Goal: Task Accomplishment & Management: Manage account settings

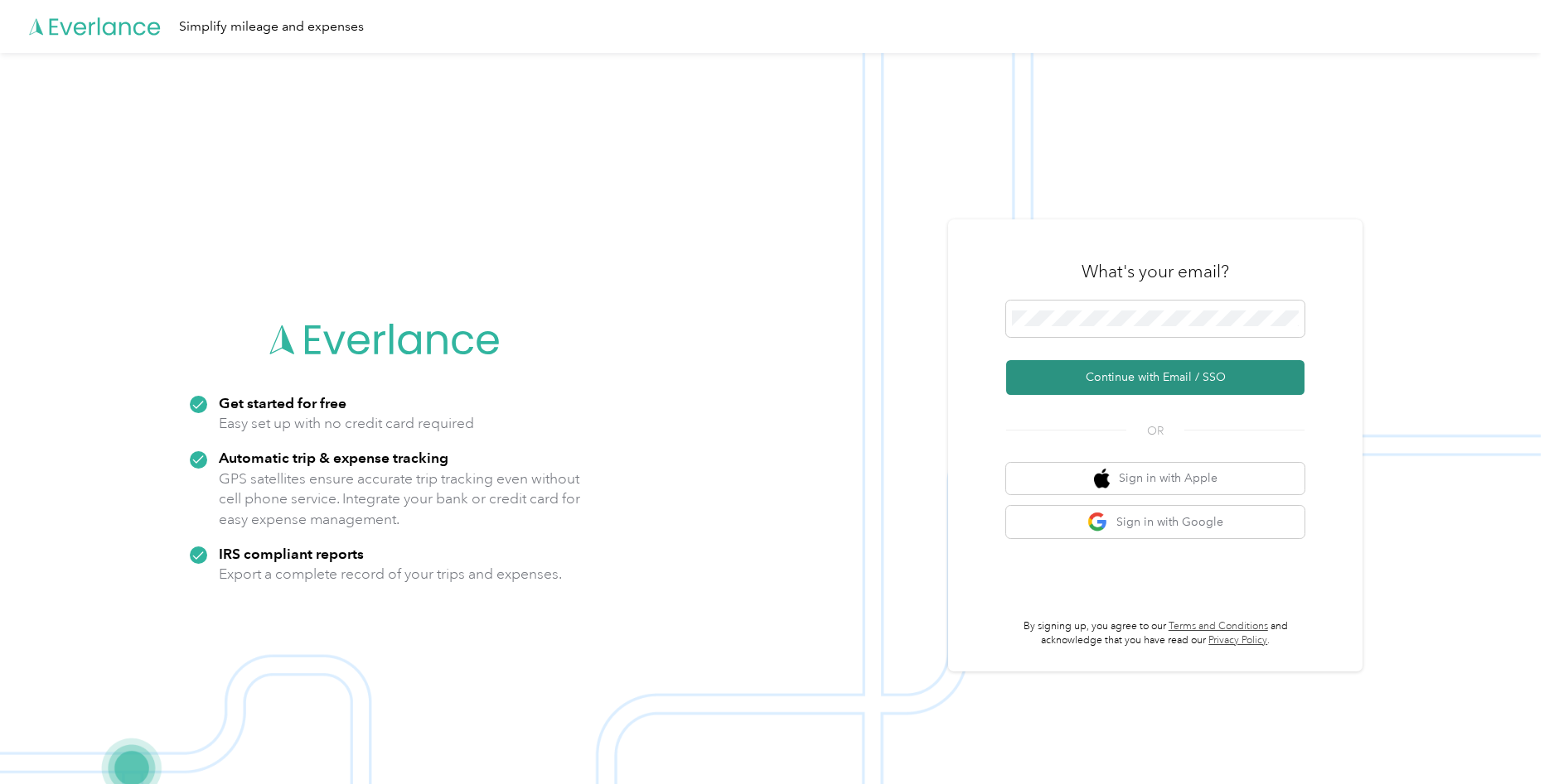
click at [1156, 386] on button "Continue with Email / SSO" at bounding box center [1155, 378] width 298 height 35
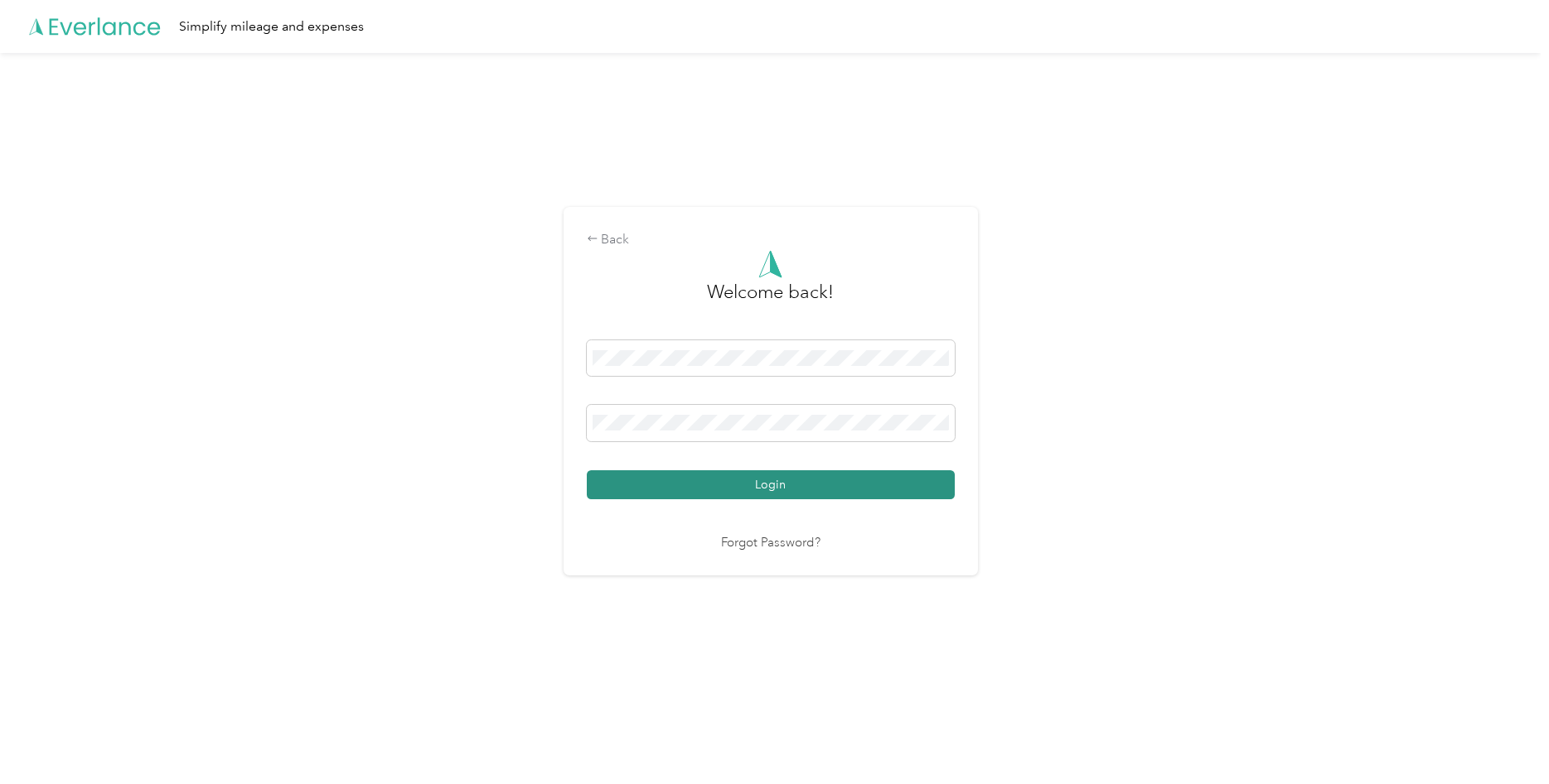
click at [868, 485] on button "Login" at bounding box center [771, 484] width 368 height 29
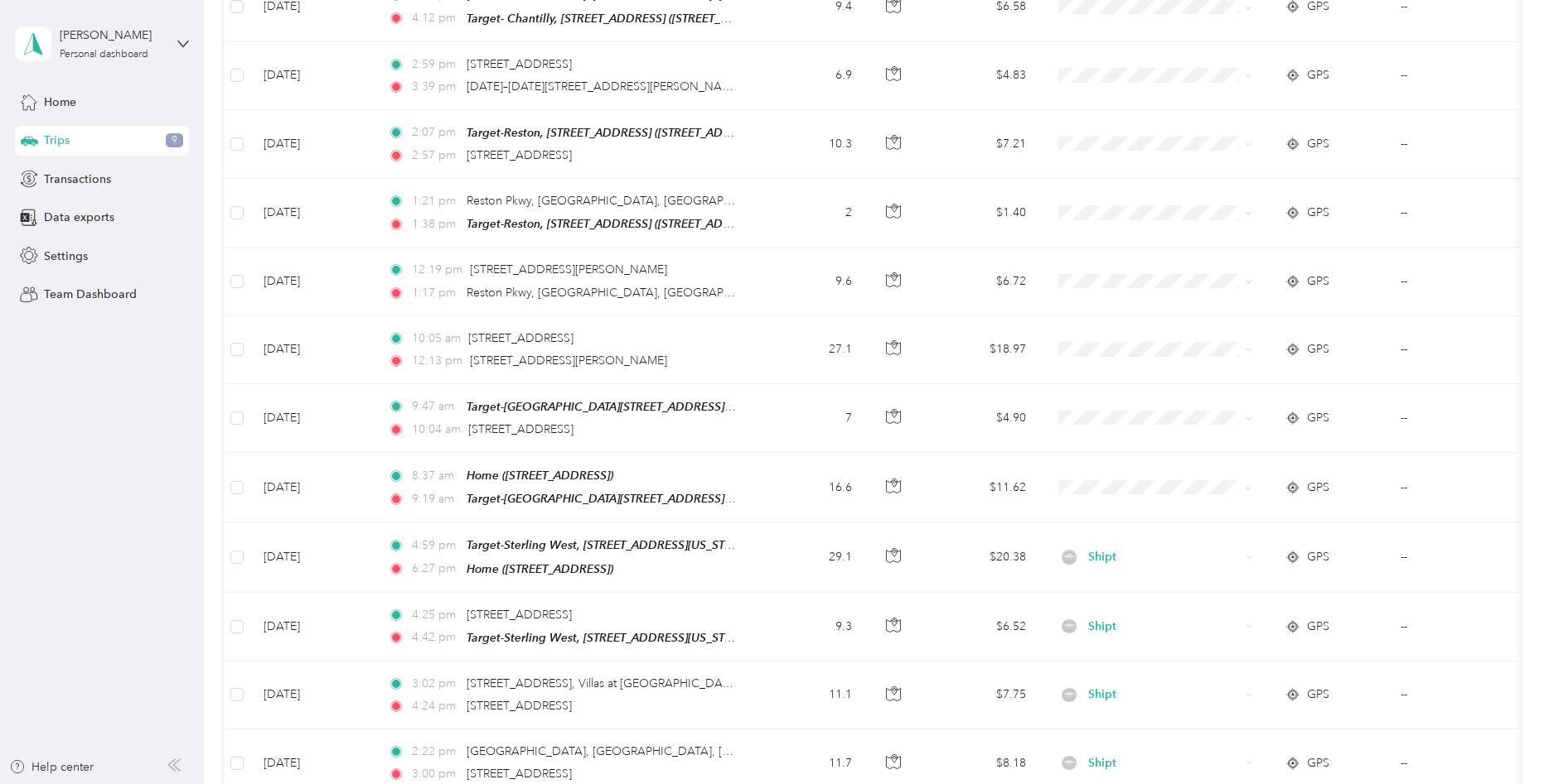
scroll to position [334, 0]
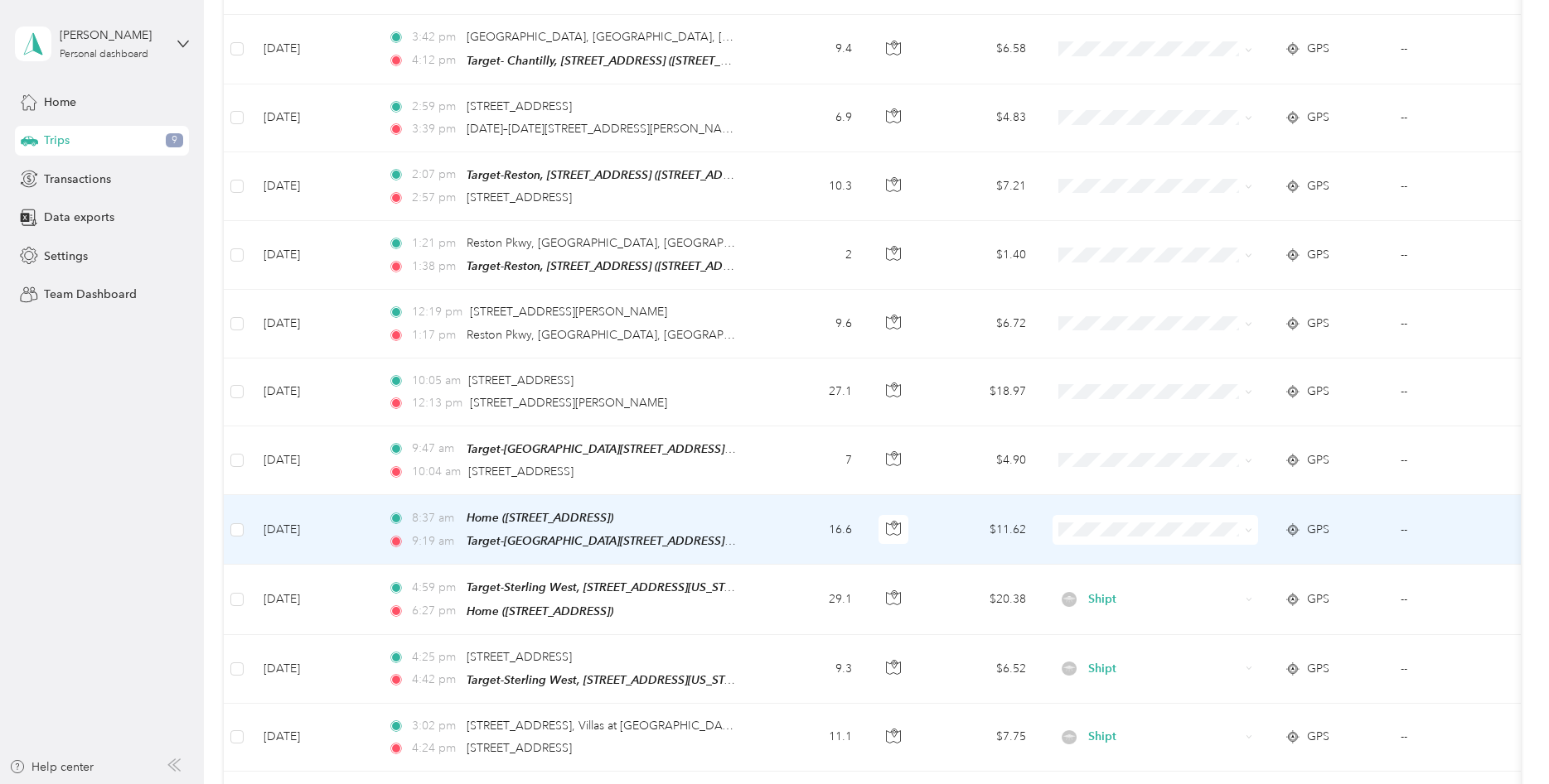
click at [960, 520] on td "$11.62" at bounding box center [980, 530] width 116 height 70
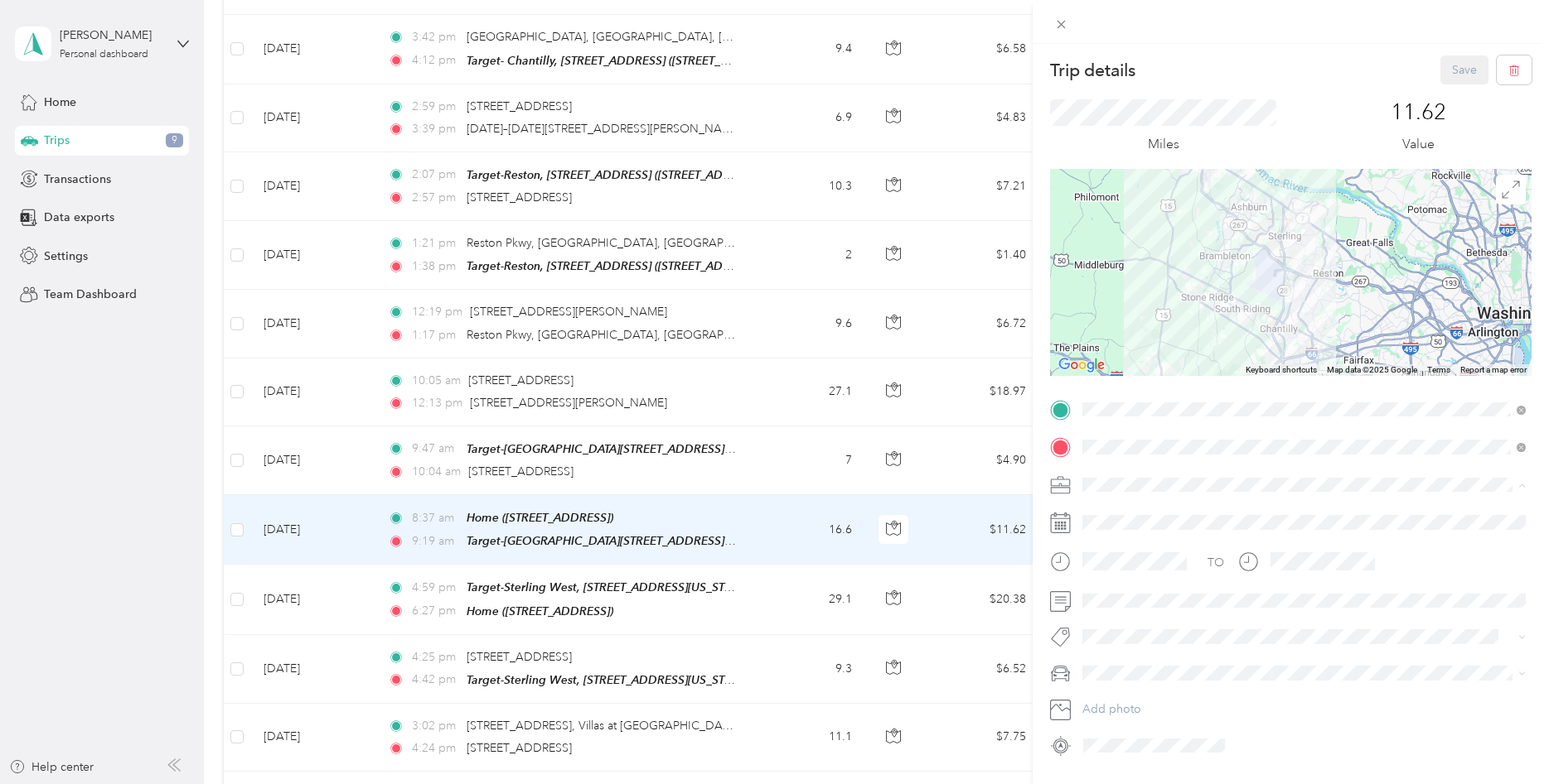
click at [1108, 574] on li "Shipt" at bounding box center [1304, 571] width 455 height 29
click at [1467, 75] on button "Save" at bounding box center [1463, 70] width 48 height 29
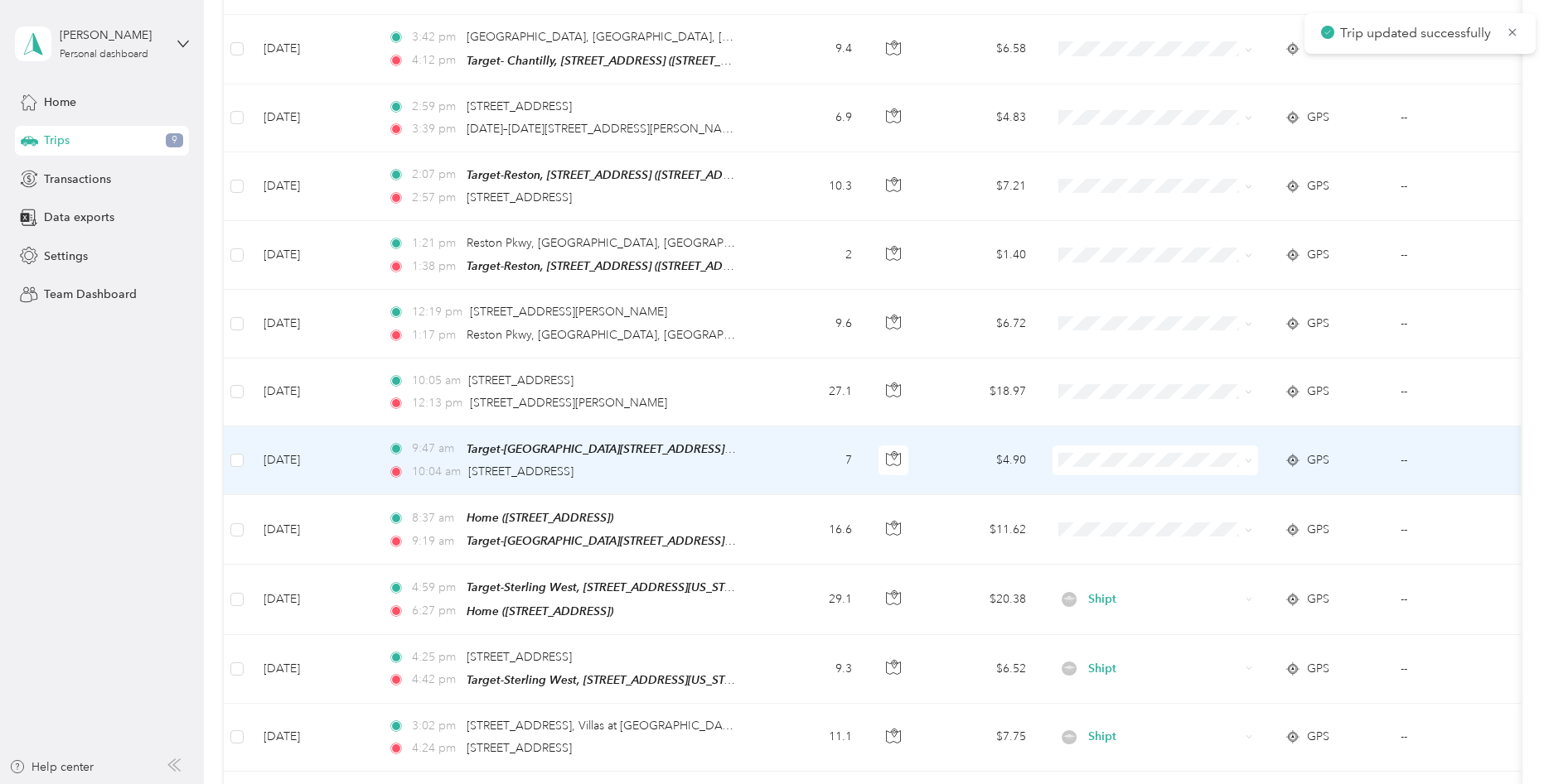
click at [778, 455] on td "7" at bounding box center [810, 460] width 109 height 69
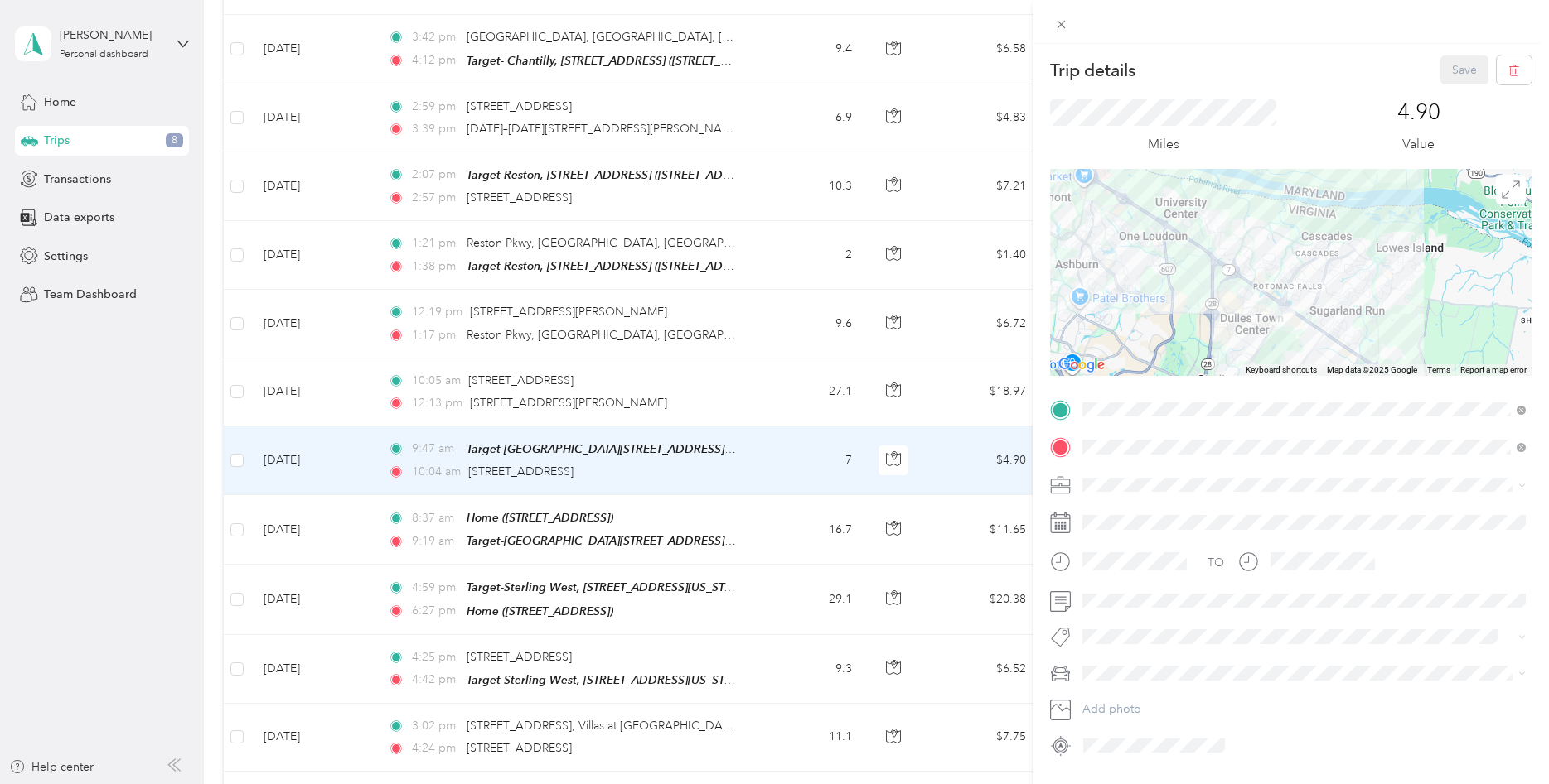
click at [1099, 564] on div "Shipt" at bounding box center [1303, 572] width 431 height 18
click at [1458, 68] on button "Save" at bounding box center [1463, 70] width 48 height 29
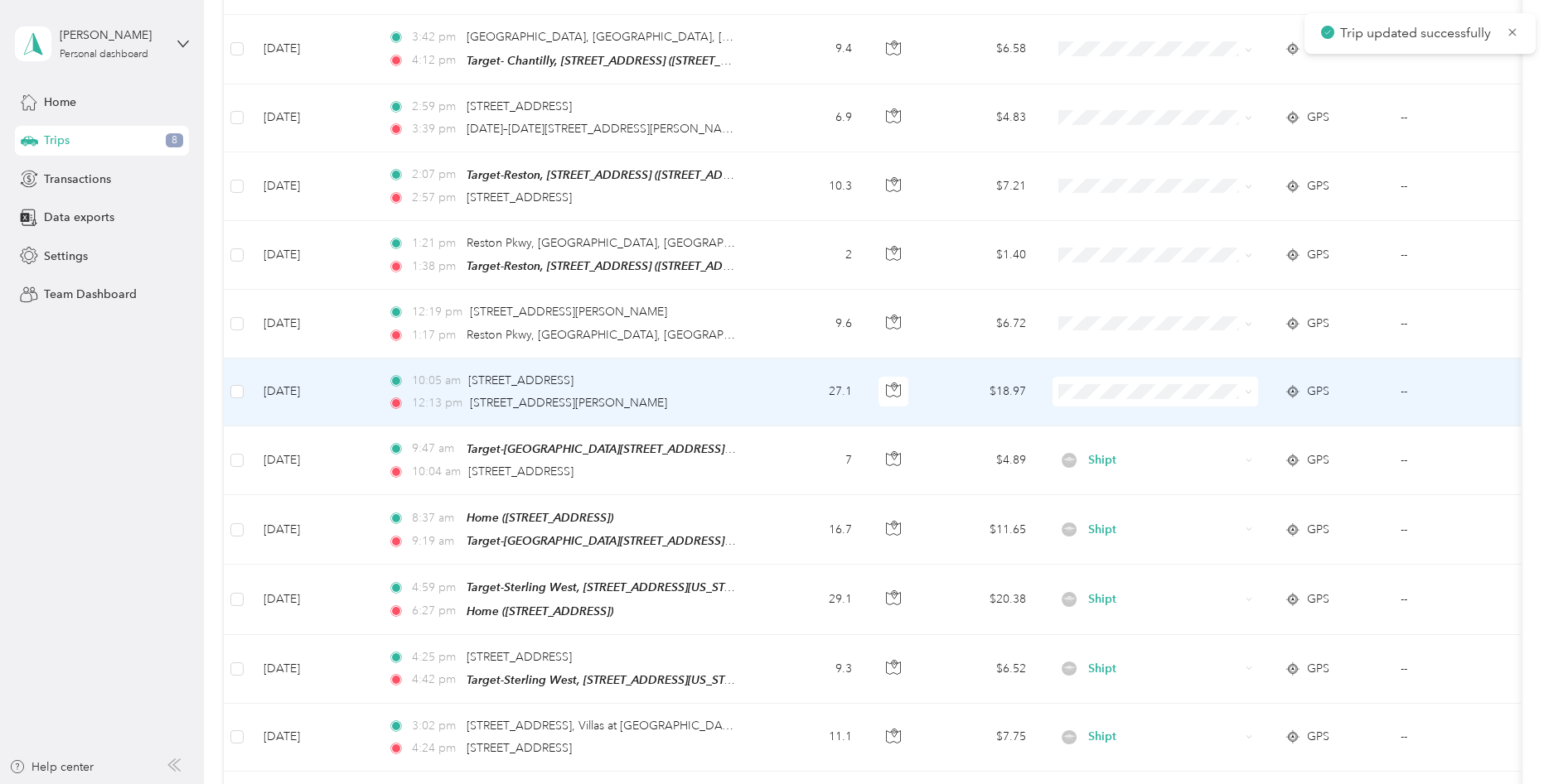
click at [952, 395] on td "$18.97" at bounding box center [980, 392] width 116 height 68
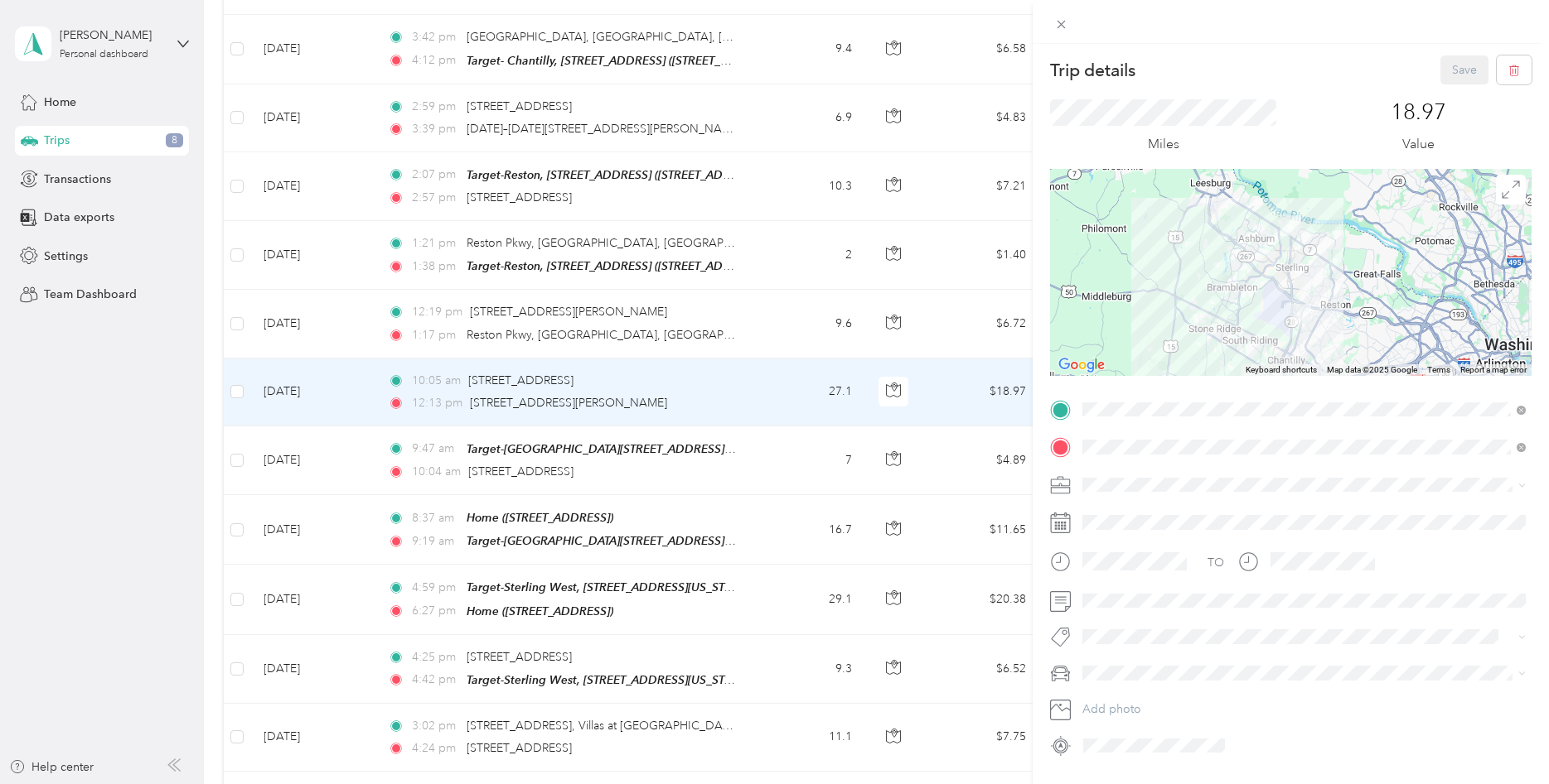
click at [789, 472] on div "Trip details Save This trip cannot be edited because it is either under review,…" at bounding box center [774, 392] width 1549 height 784
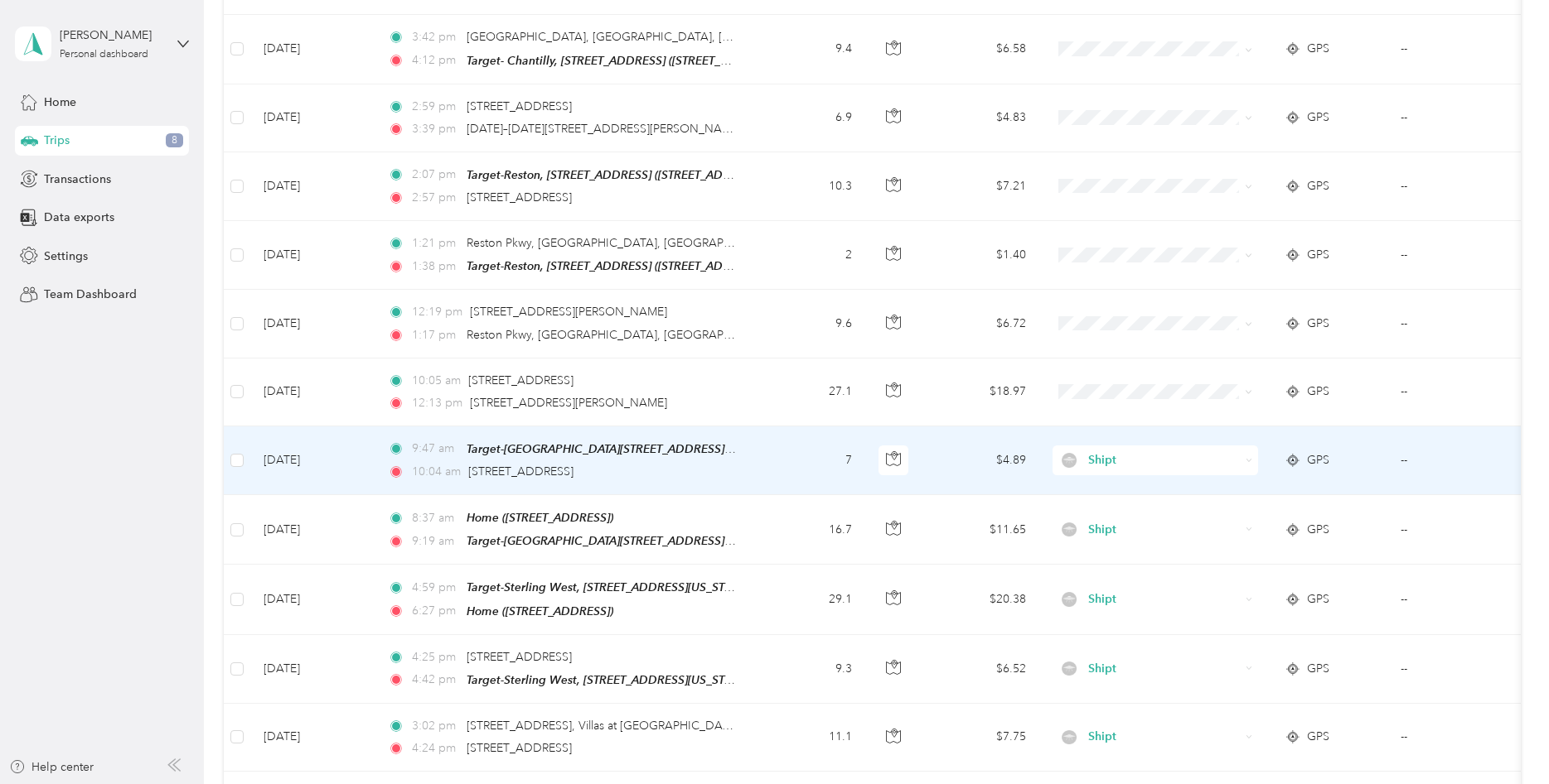
click at [789, 472] on td "7" at bounding box center [810, 460] width 109 height 69
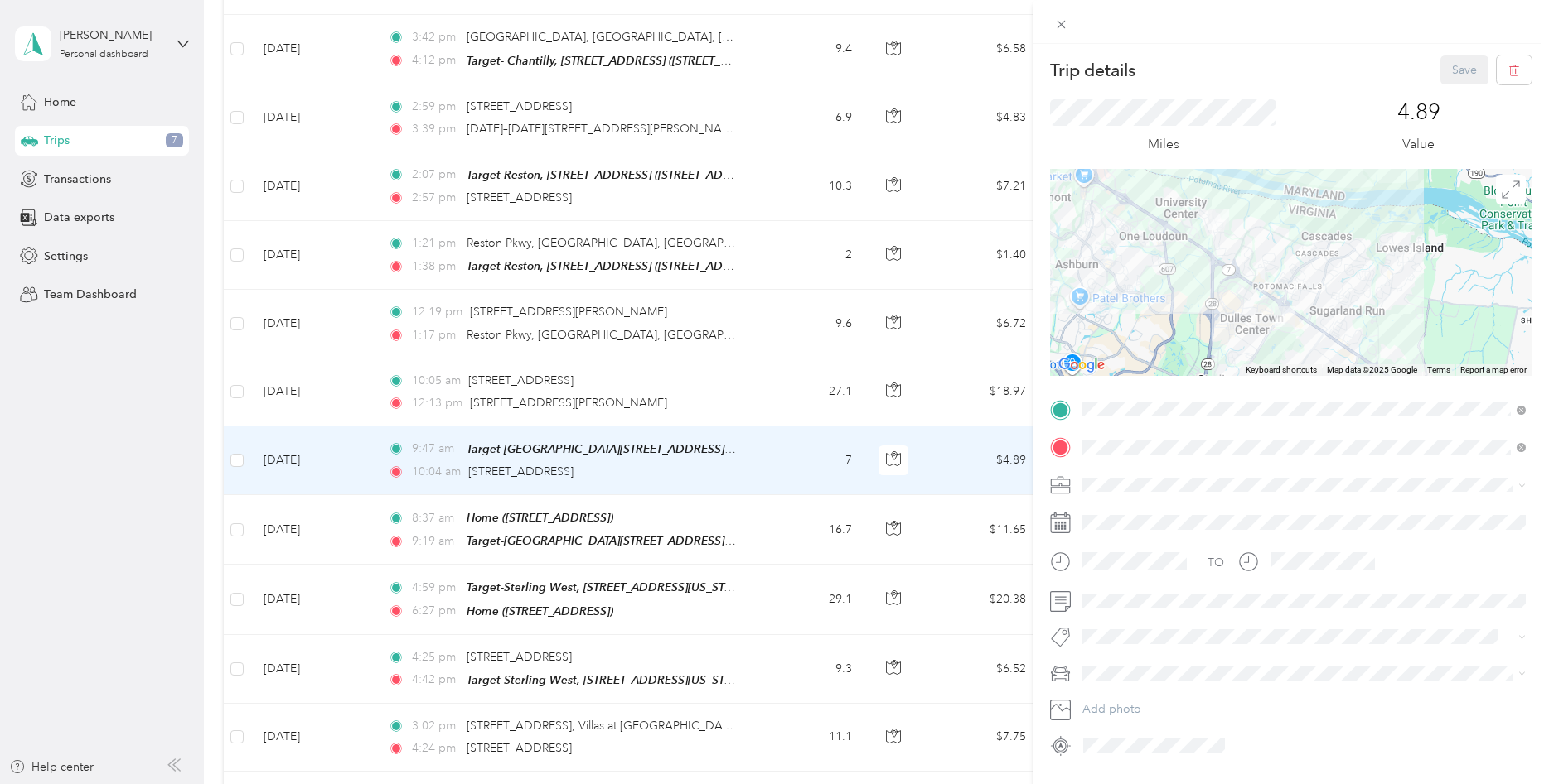
click at [783, 390] on div "Trip details Save This trip cannot be edited because it is either under review,…" at bounding box center [774, 392] width 1549 height 784
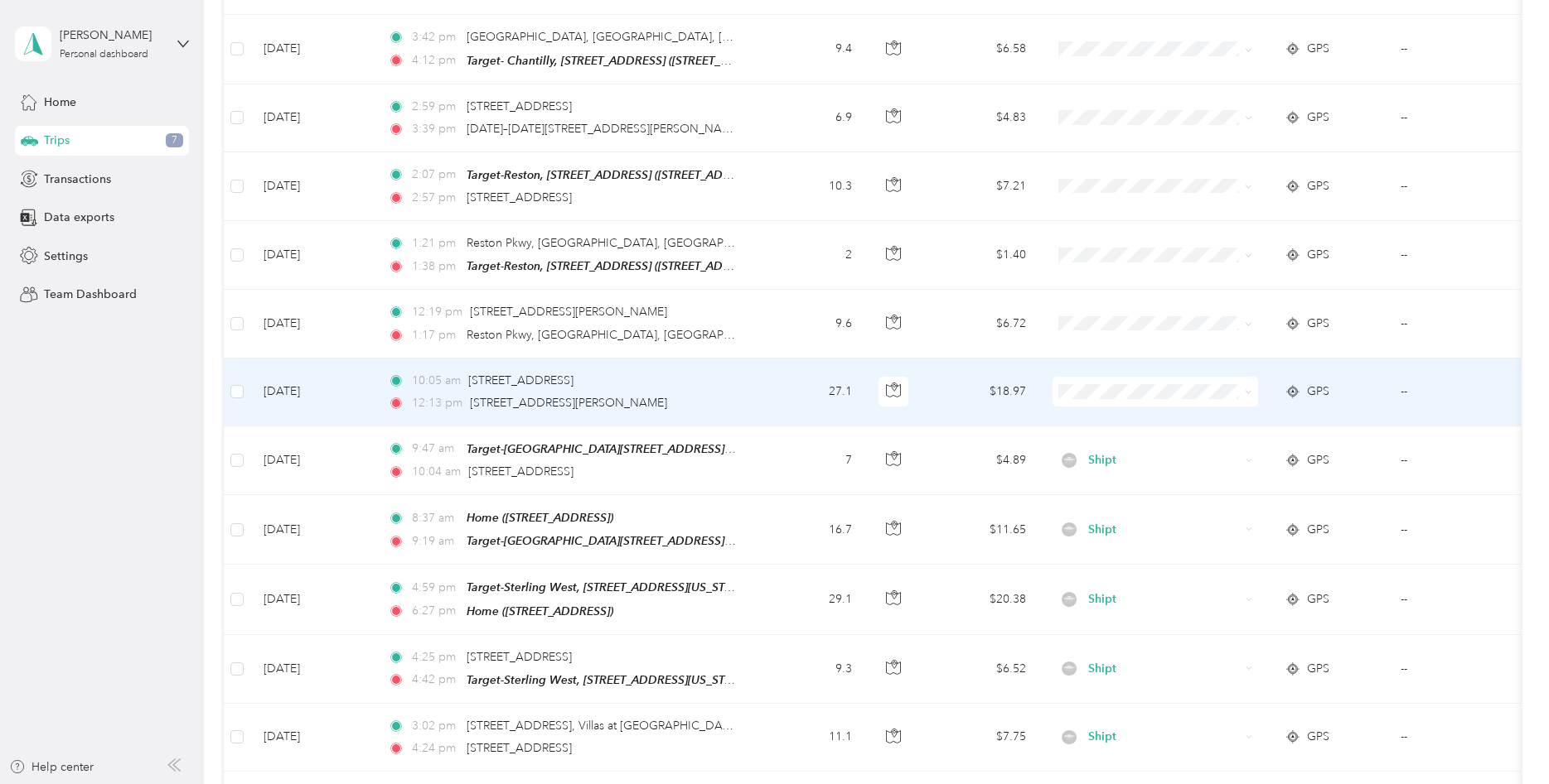
click at [783, 390] on td "27.1" at bounding box center [810, 392] width 109 height 68
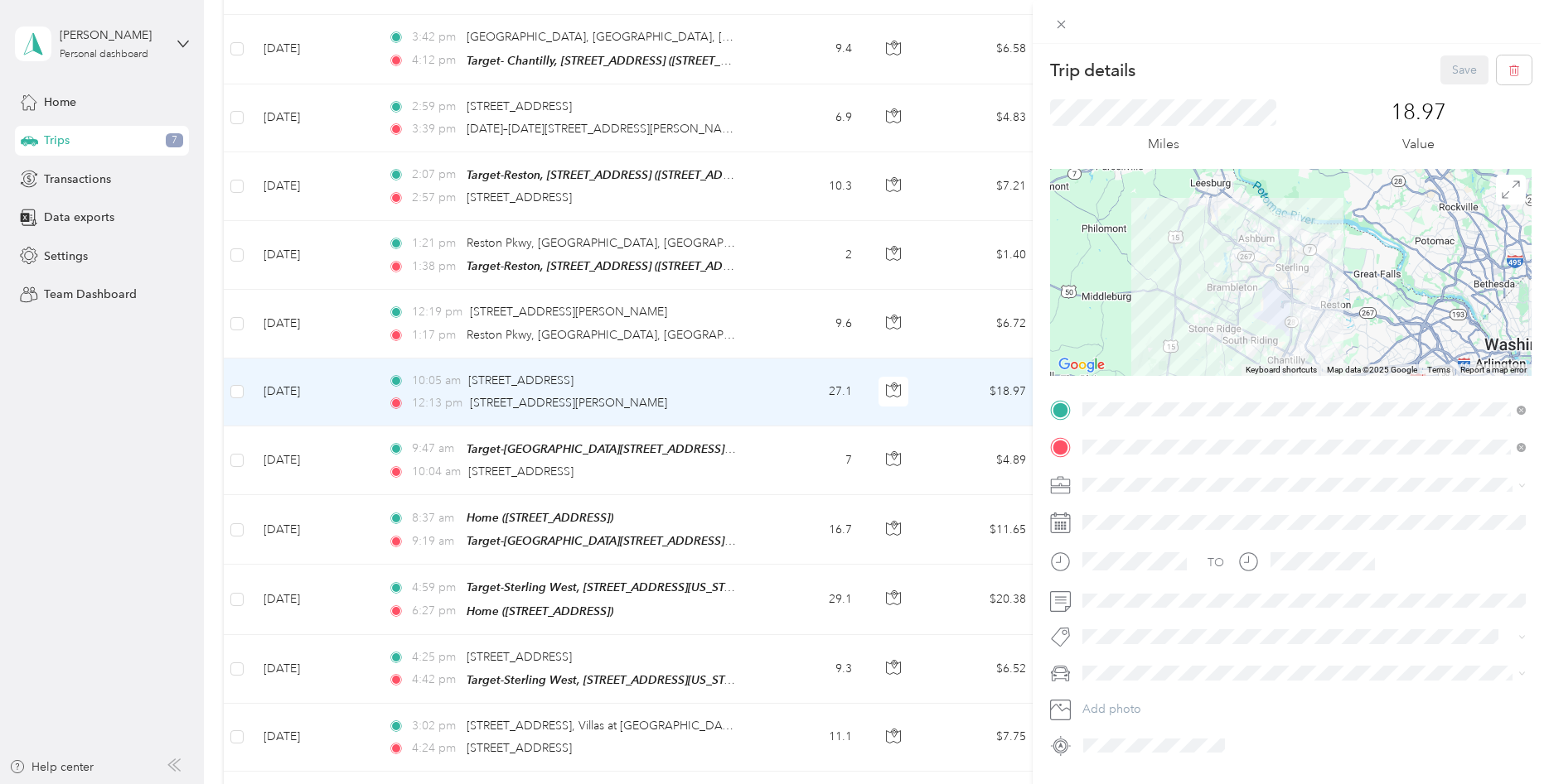
click at [756, 473] on div "Trip details Save This trip cannot be edited because it is either under review,…" at bounding box center [774, 392] width 1549 height 784
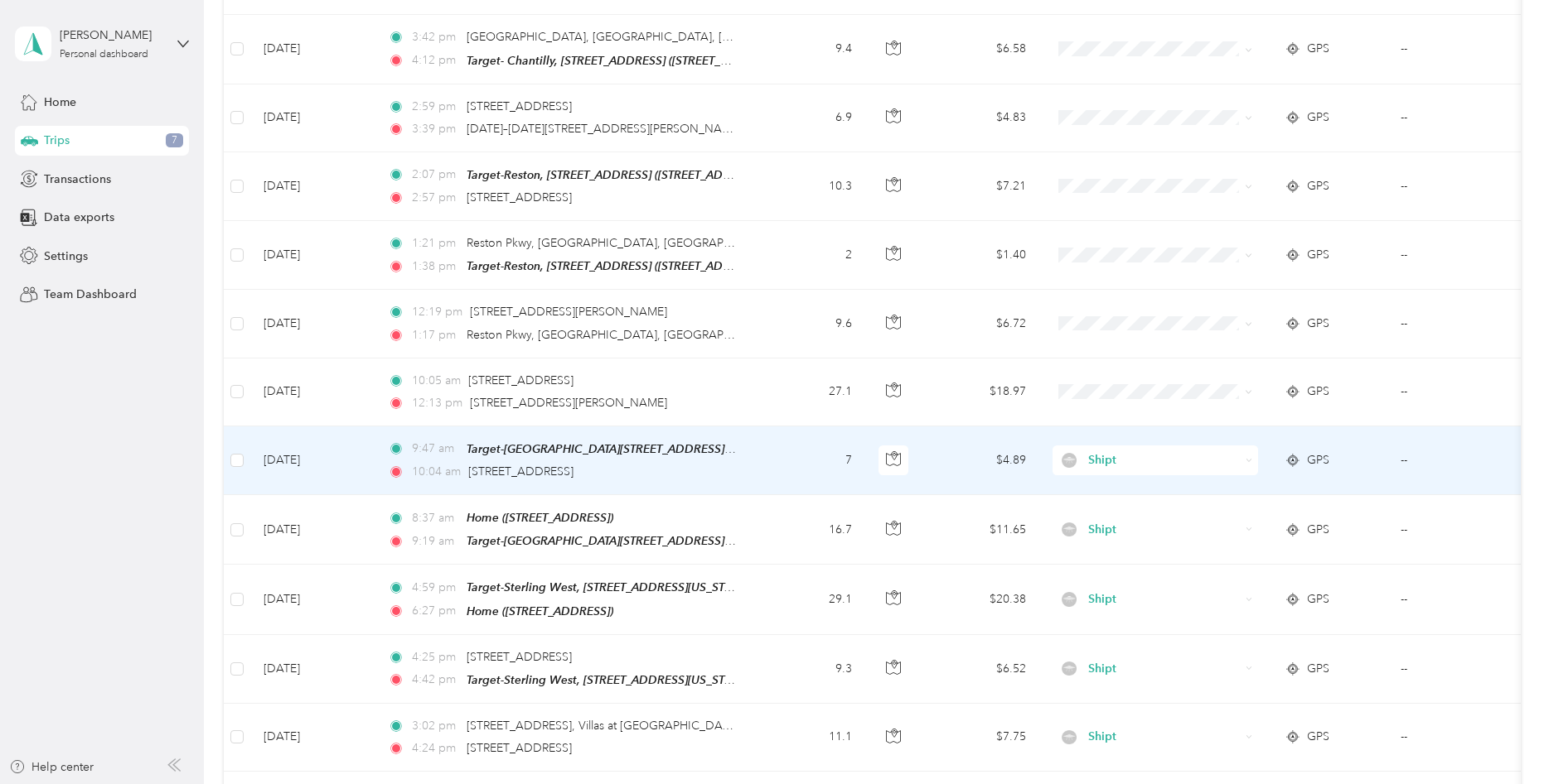
click at [756, 473] on td "9:47 am Target-[GEOGRAPHIC_DATA][STREET_ADDRESS][STREET_ADDRESS][US_STATE]) 10:…" at bounding box center [565, 460] width 381 height 69
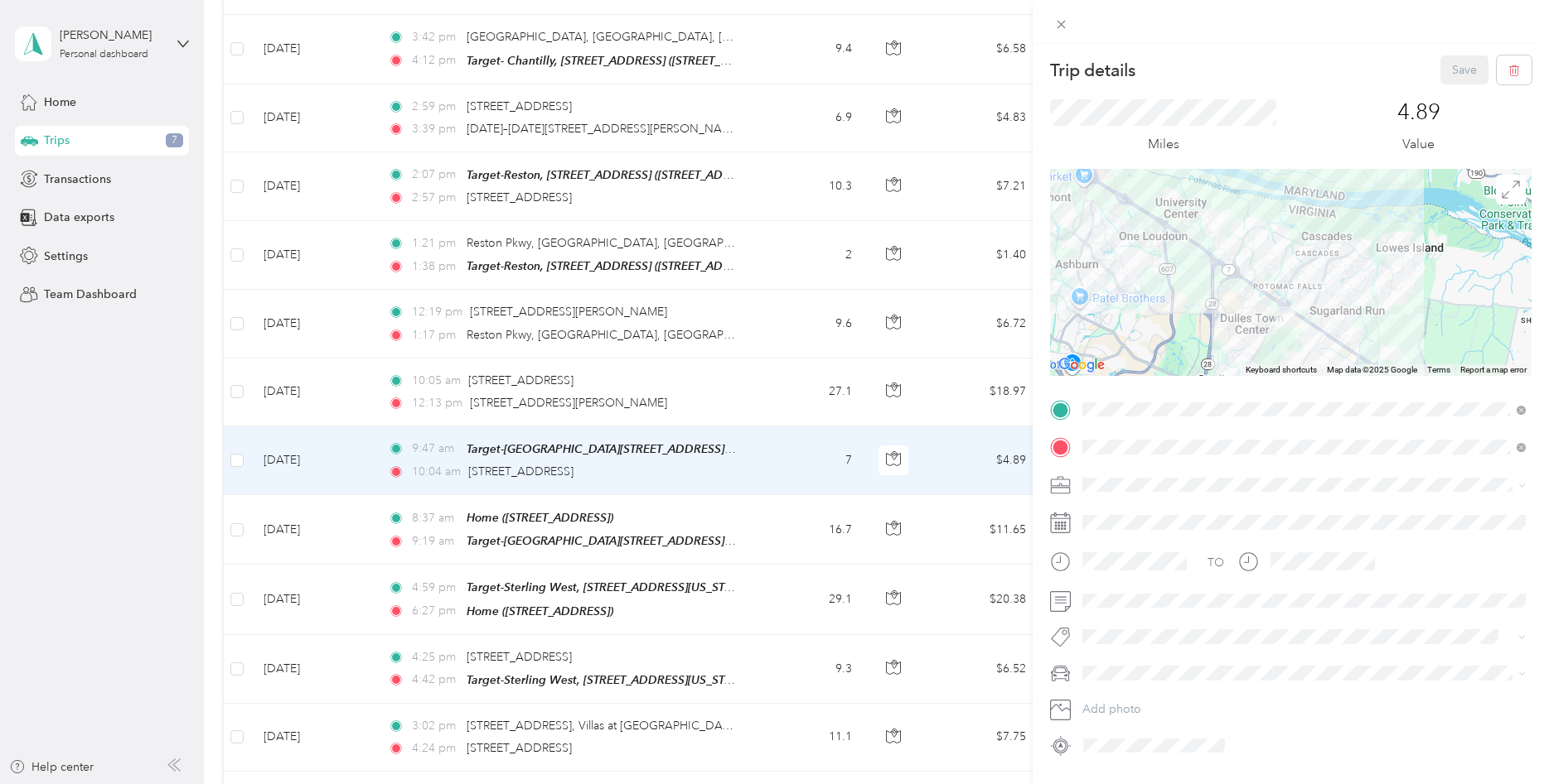
click at [748, 391] on div "Trip details Save This trip cannot be edited because it is either under review,…" at bounding box center [774, 392] width 1549 height 784
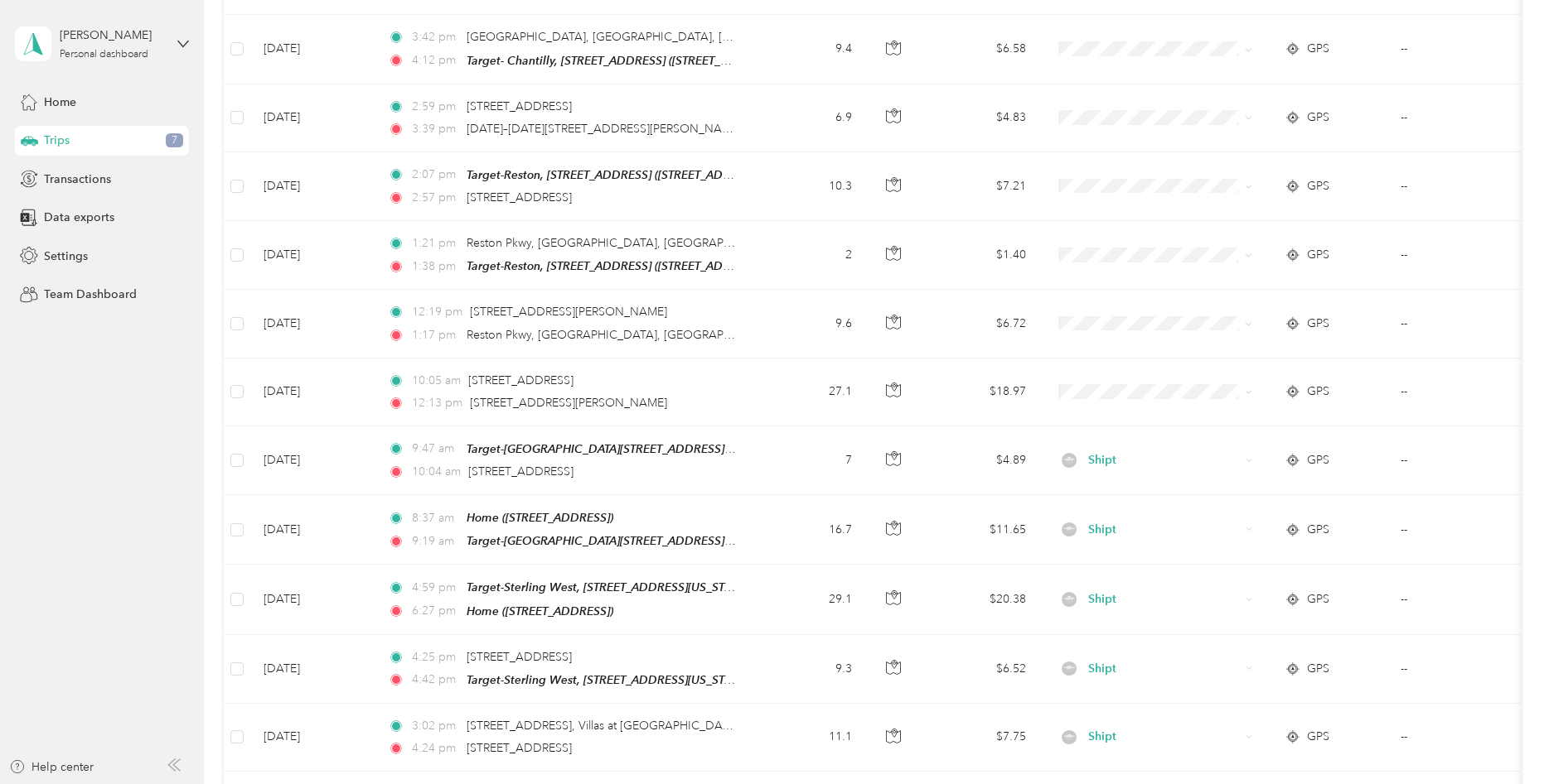
click at [748, 391] on td "10:05 am [STREET_ADDRESS] 12:13 pm [STREET_ADDRESS][PERSON_NAME]" at bounding box center [565, 392] width 381 height 68
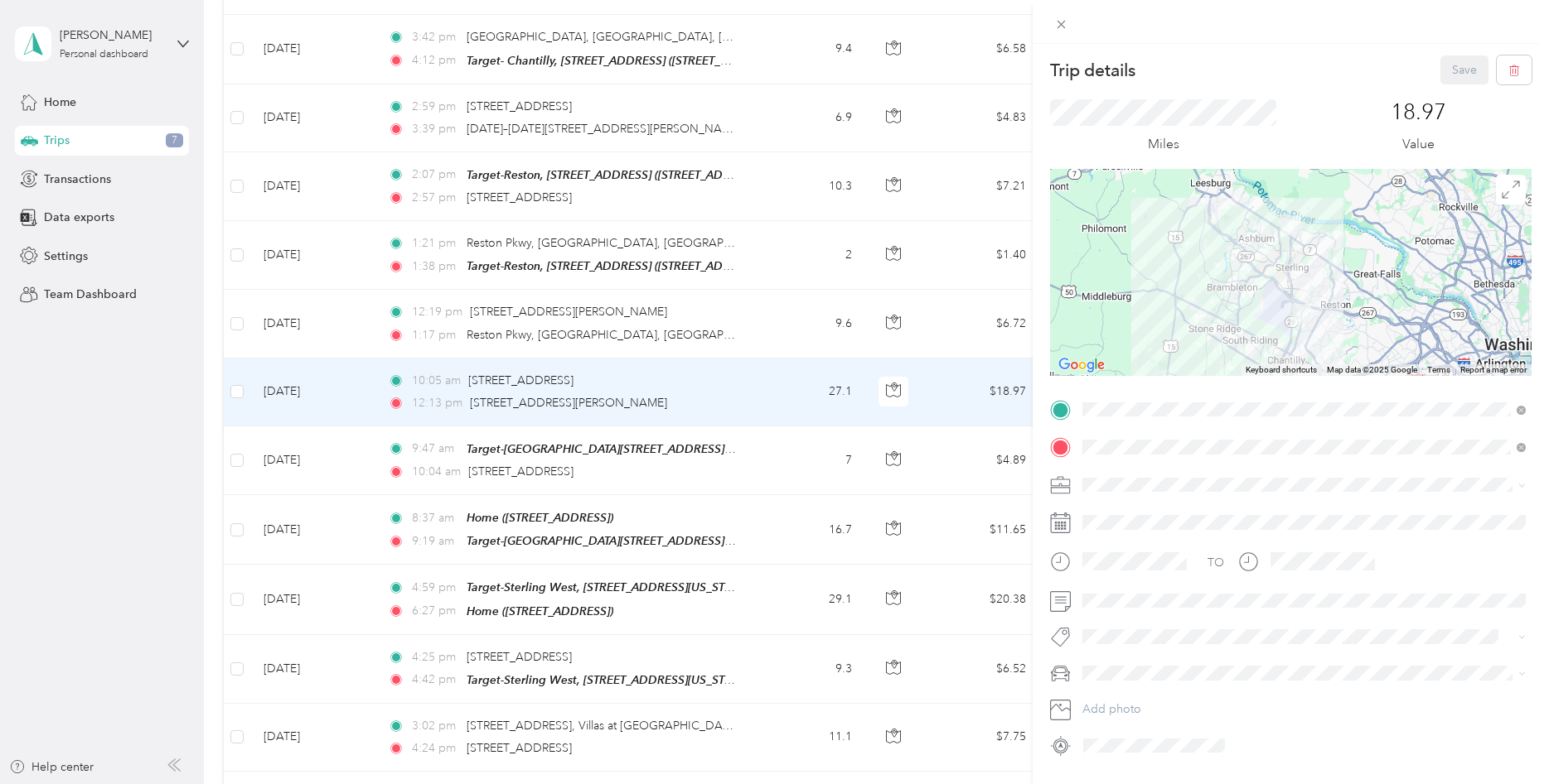
click at [1114, 569] on span "Shipt" at bounding box center [1101, 571] width 27 height 14
click at [783, 473] on div "Trip details Save This trip cannot be edited because it is either under review,…" at bounding box center [774, 392] width 1549 height 784
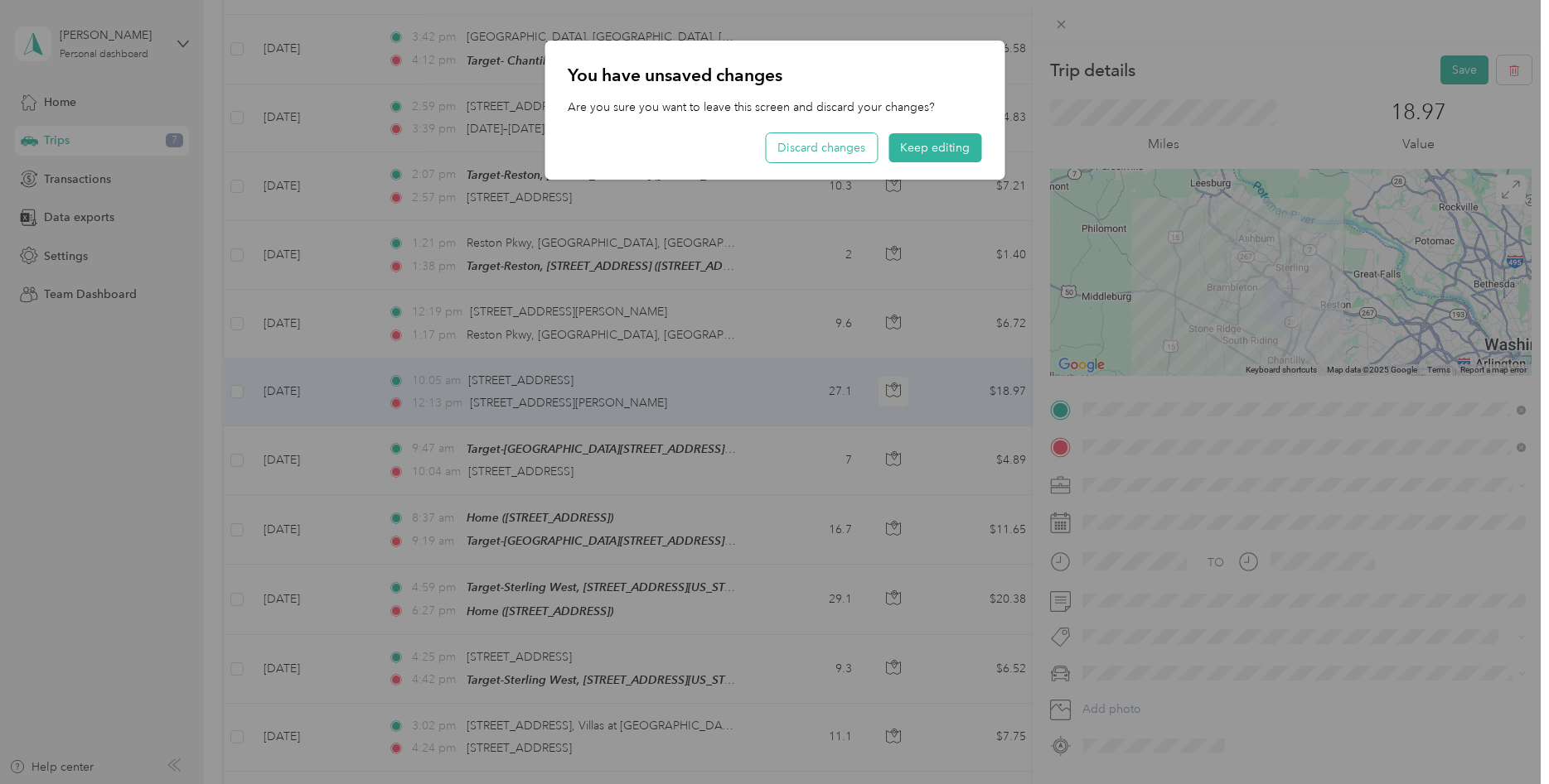
click at [846, 138] on button "Discard changes" at bounding box center [821, 147] width 111 height 29
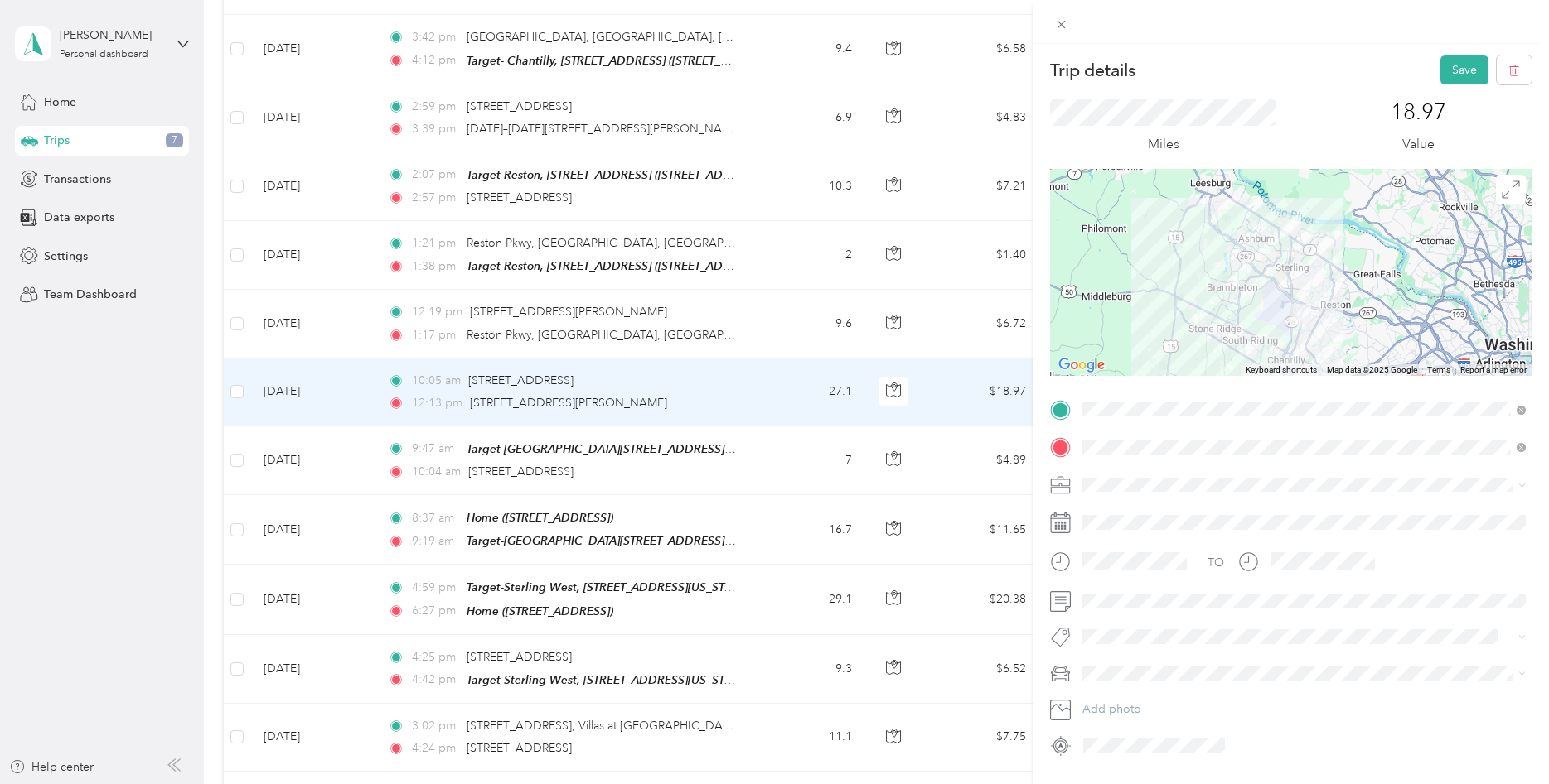
scroll to position [334, 0]
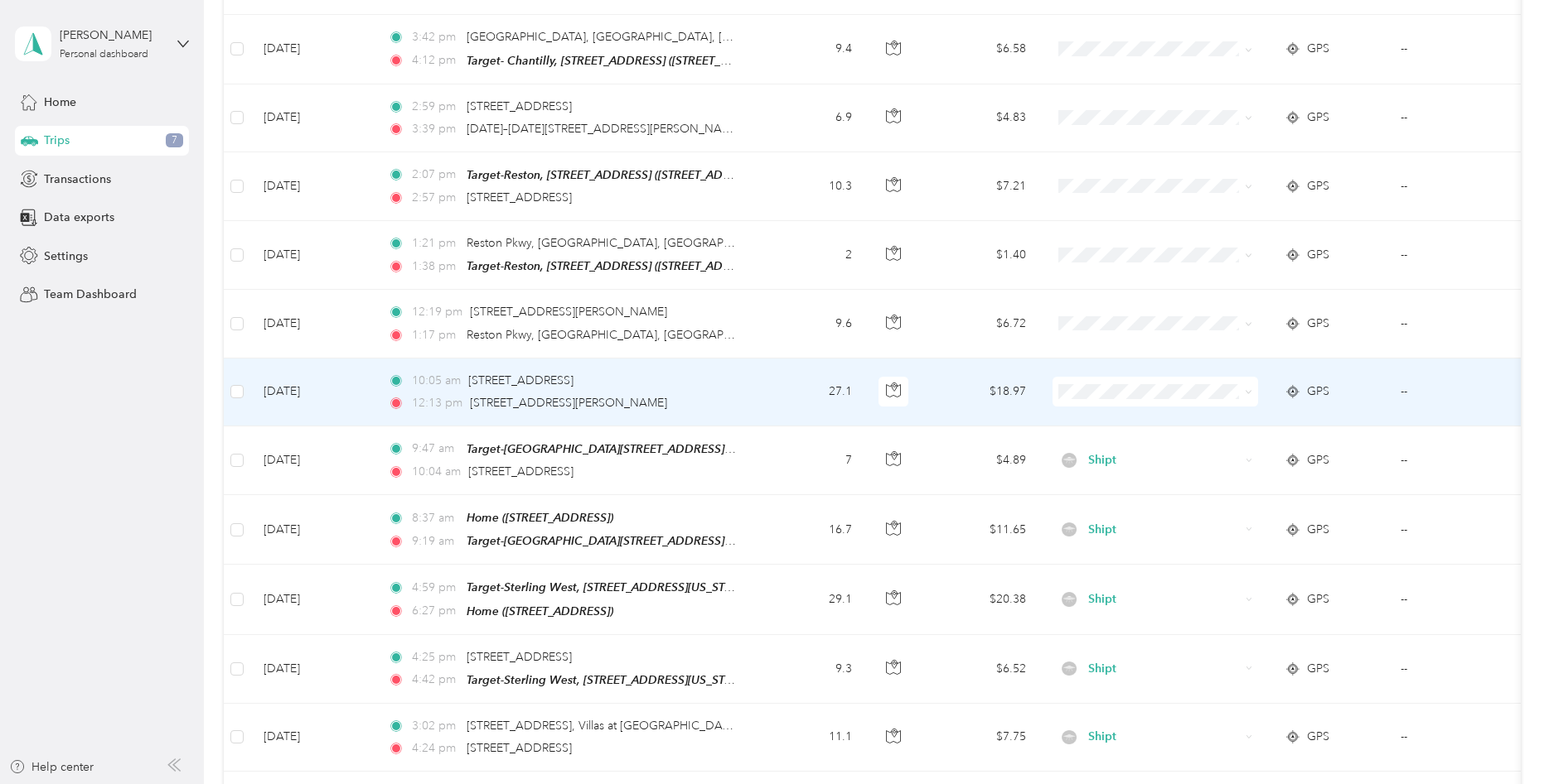
click at [799, 389] on td "27.1" at bounding box center [810, 392] width 109 height 68
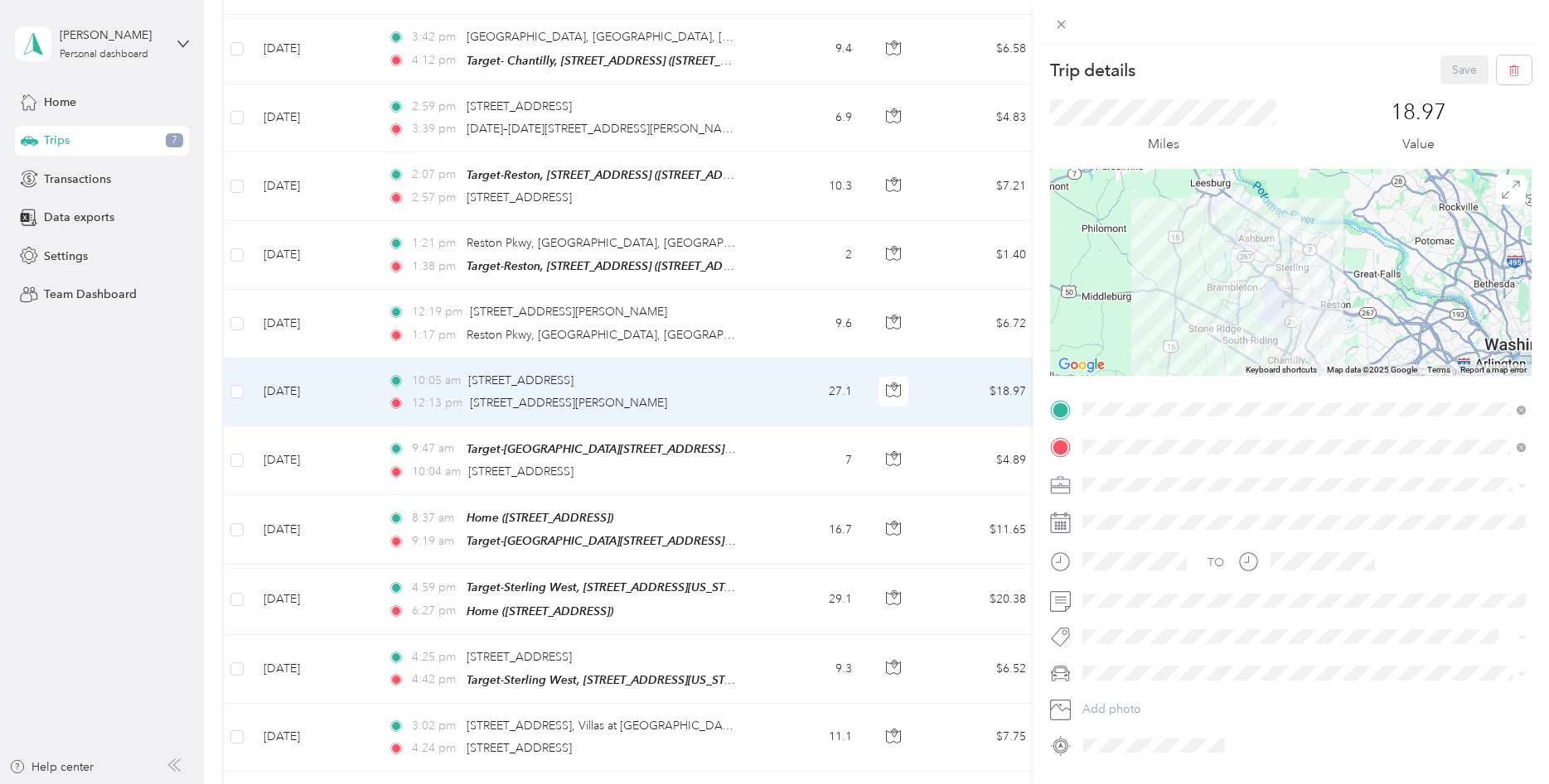
click at [1130, 575] on li "Shipt" at bounding box center [1304, 563] width 455 height 29
click at [1466, 67] on button "Save" at bounding box center [1463, 70] width 48 height 29
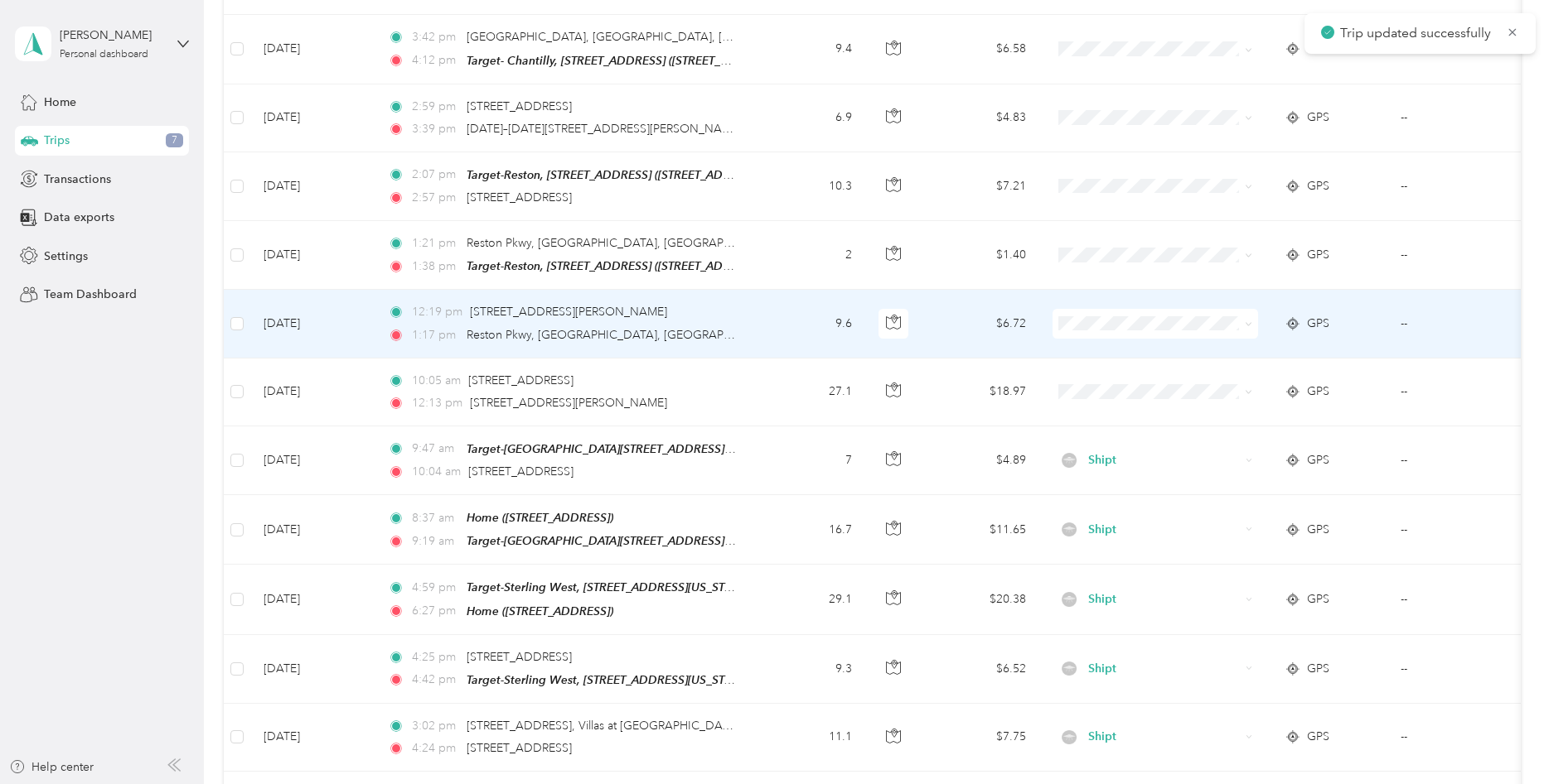
click at [801, 323] on td "9.6" at bounding box center [810, 324] width 109 height 68
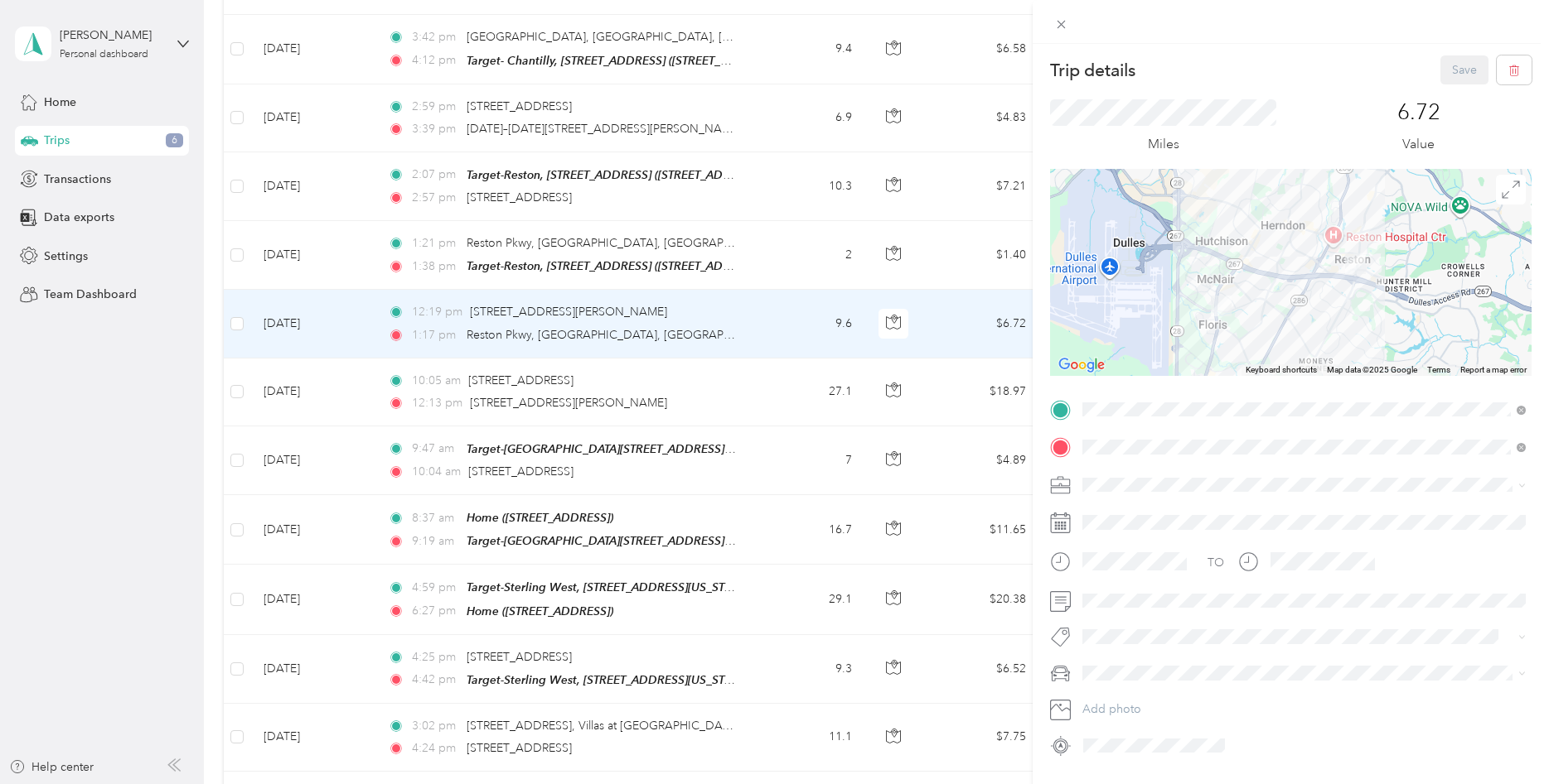
click at [1107, 495] on span at bounding box center [1304, 485] width 455 height 27
click at [1103, 573] on li "Shipt" at bounding box center [1304, 568] width 455 height 29
click at [1463, 59] on button "Save" at bounding box center [1463, 70] width 48 height 29
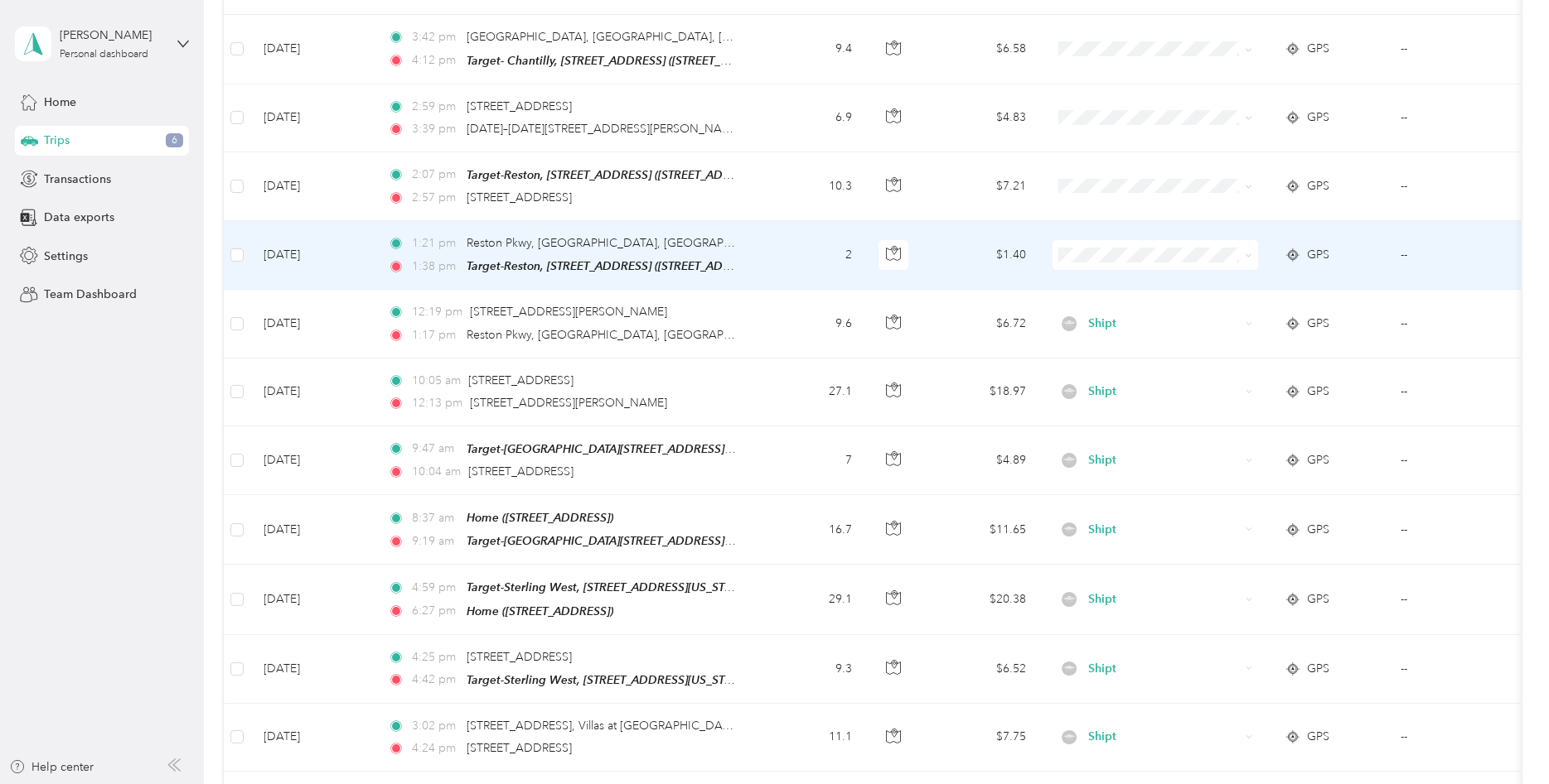
click at [804, 253] on td "2" at bounding box center [810, 255] width 109 height 69
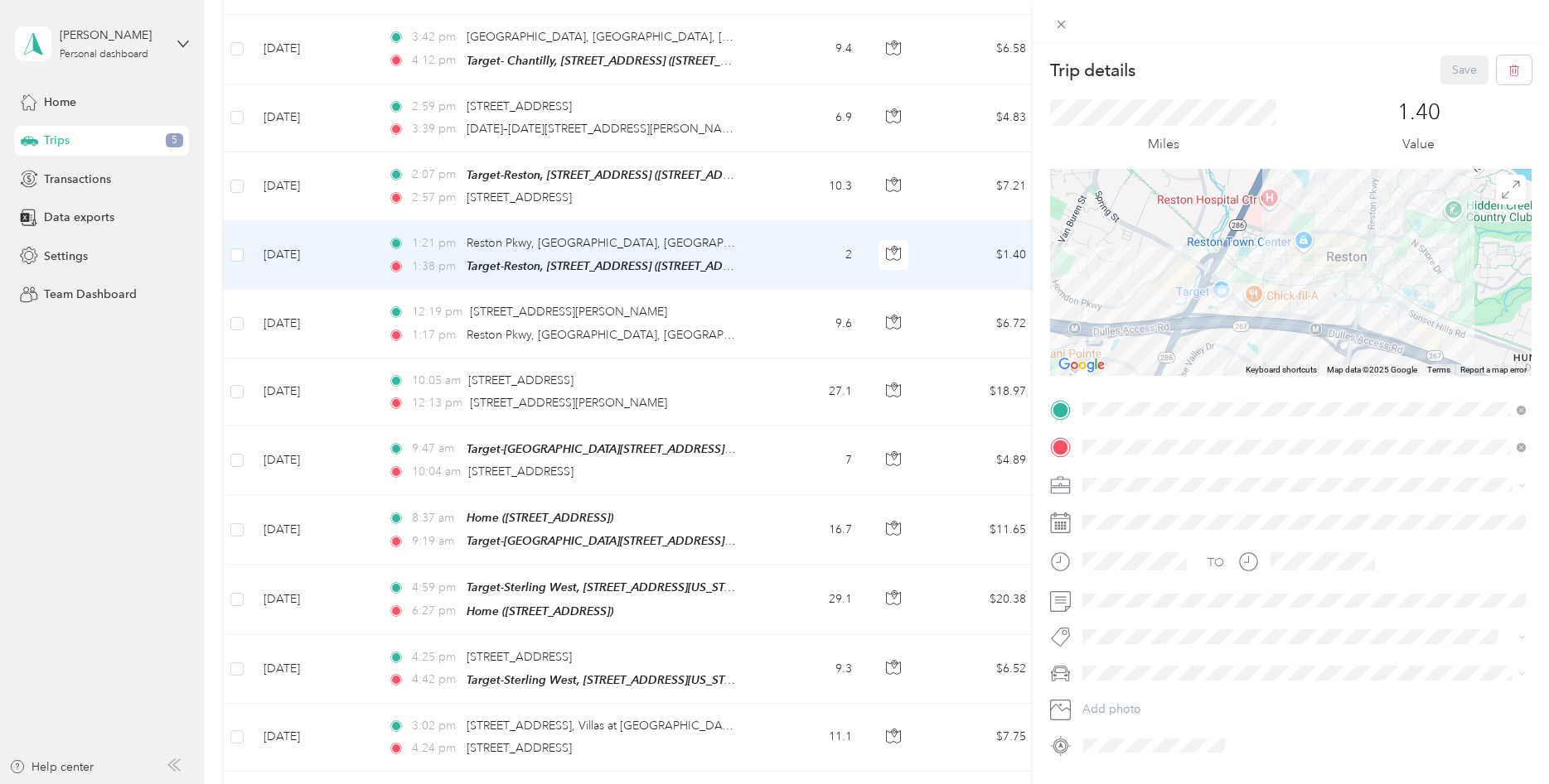
click at [1122, 567] on div "Shipt" at bounding box center [1303, 563] width 431 height 18
click at [1467, 68] on button "Save" at bounding box center [1463, 70] width 48 height 29
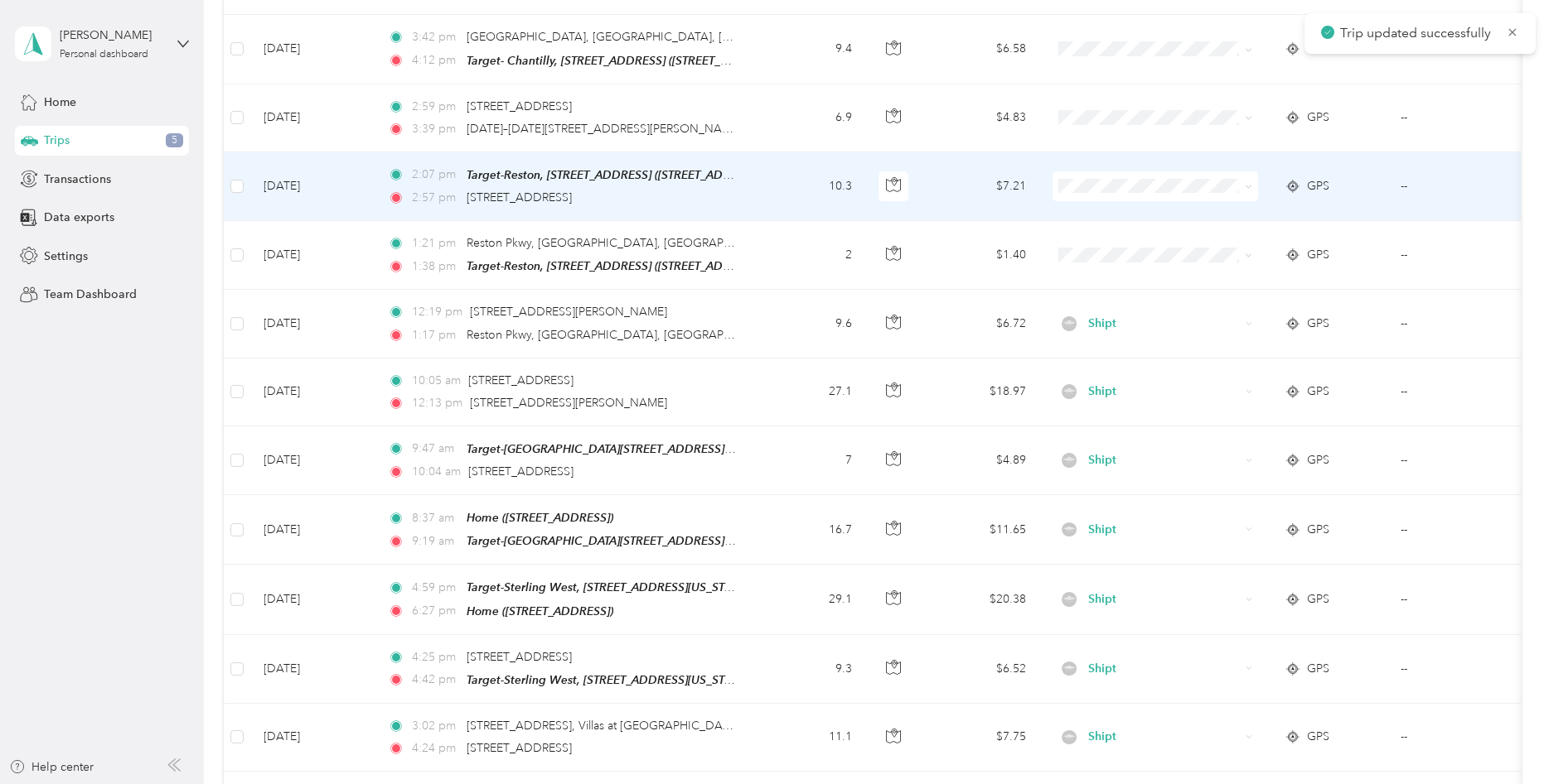
click at [774, 175] on td "10.3" at bounding box center [810, 186] width 109 height 69
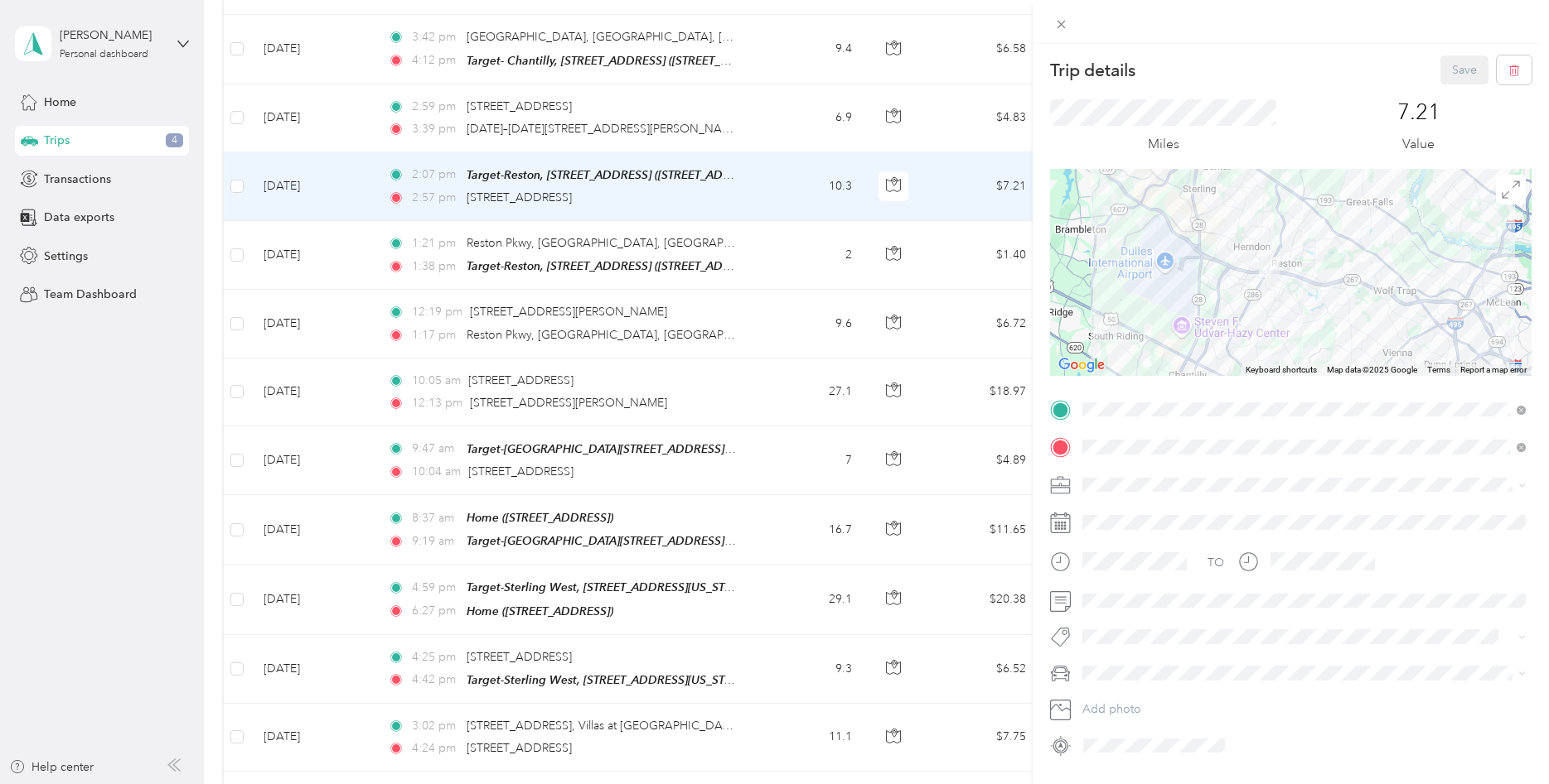
click at [1099, 575] on li "Shipt" at bounding box center [1304, 562] width 455 height 29
click at [1455, 70] on button "Save" at bounding box center [1463, 70] width 48 height 29
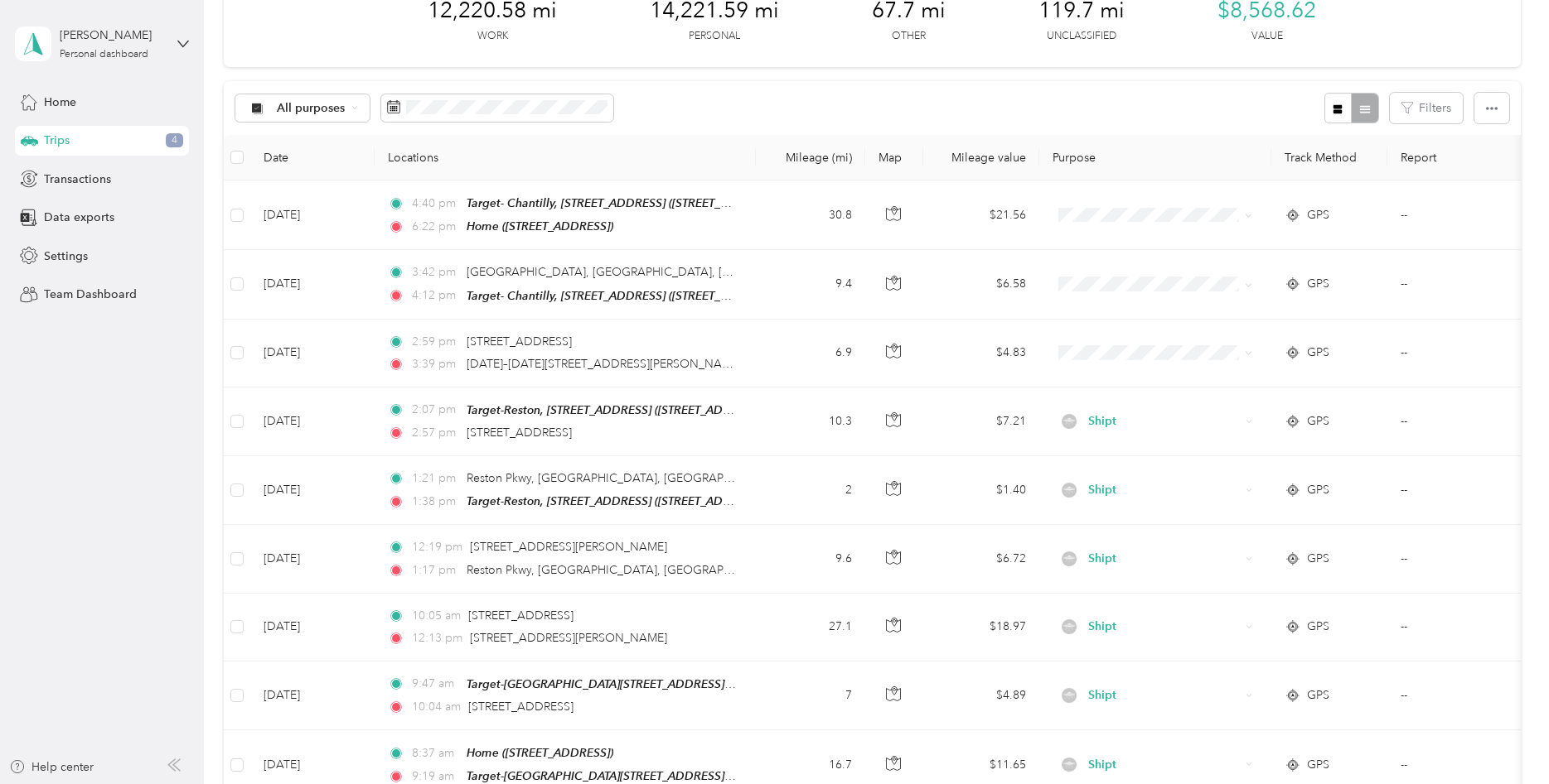
scroll to position [80, 0]
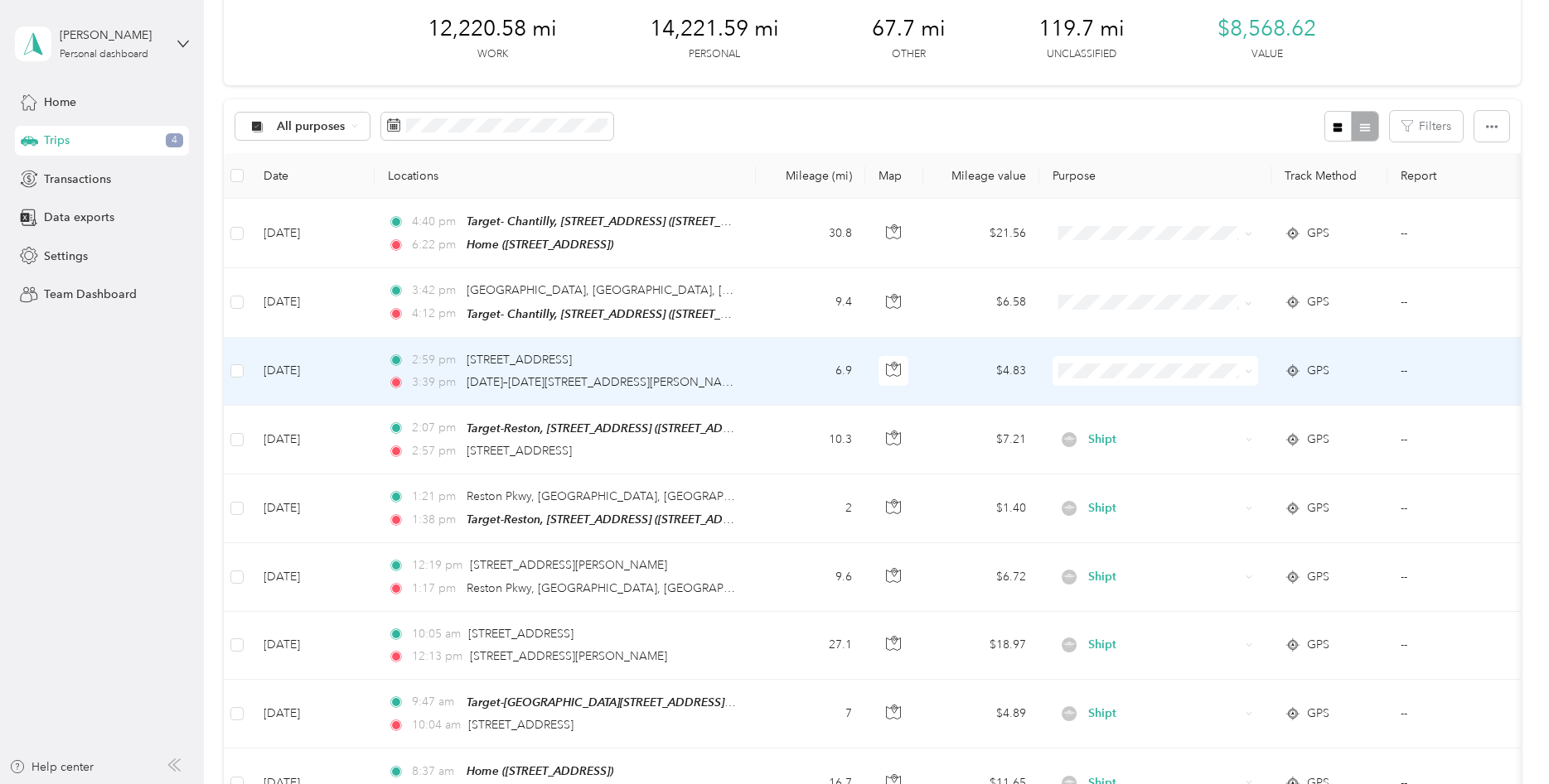
click at [785, 363] on td "6.9" at bounding box center [810, 372] width 109 height 68
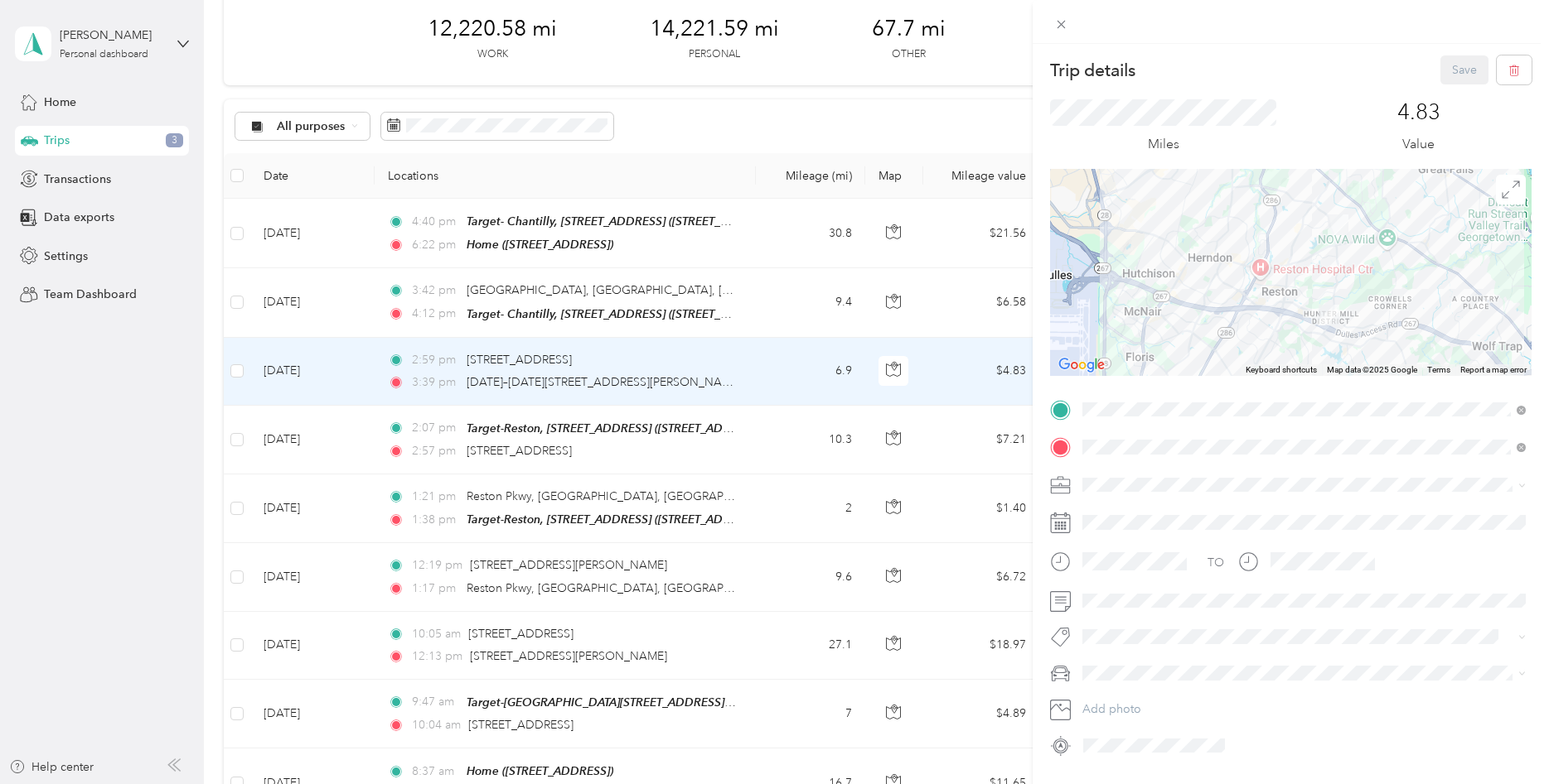
click at [1141, 584] on ol "Work Personal Shipt Other Charity Medical Moving Commute" at bounding box center [1304, 605] width 455 height 232
click at [1456, 80] on button "Save" at bounding box center [1463, 70] width 48 height 29
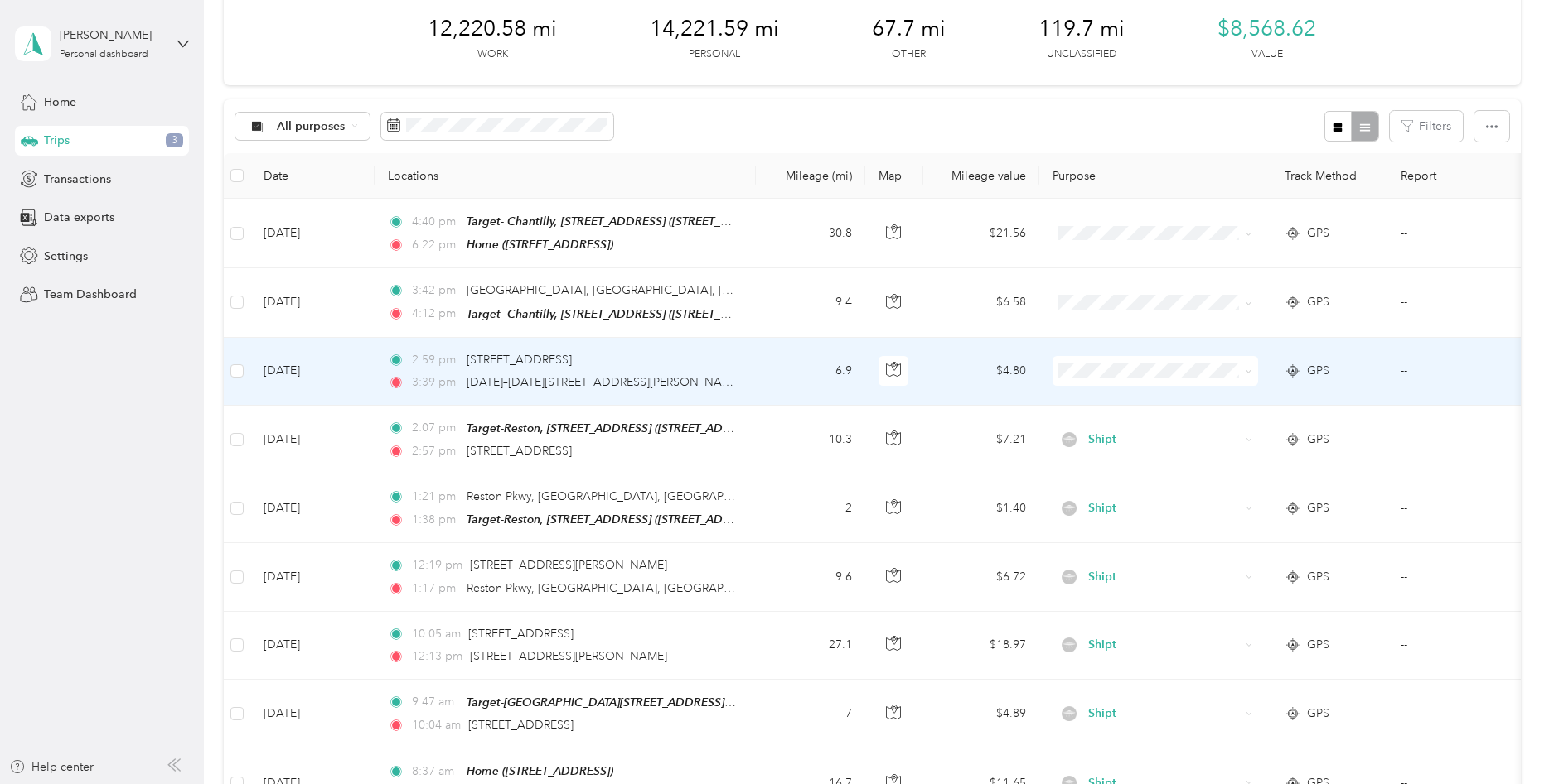
click at [824, 381] on td "6.9" at bounding box center [810, 372] width 109 height 68
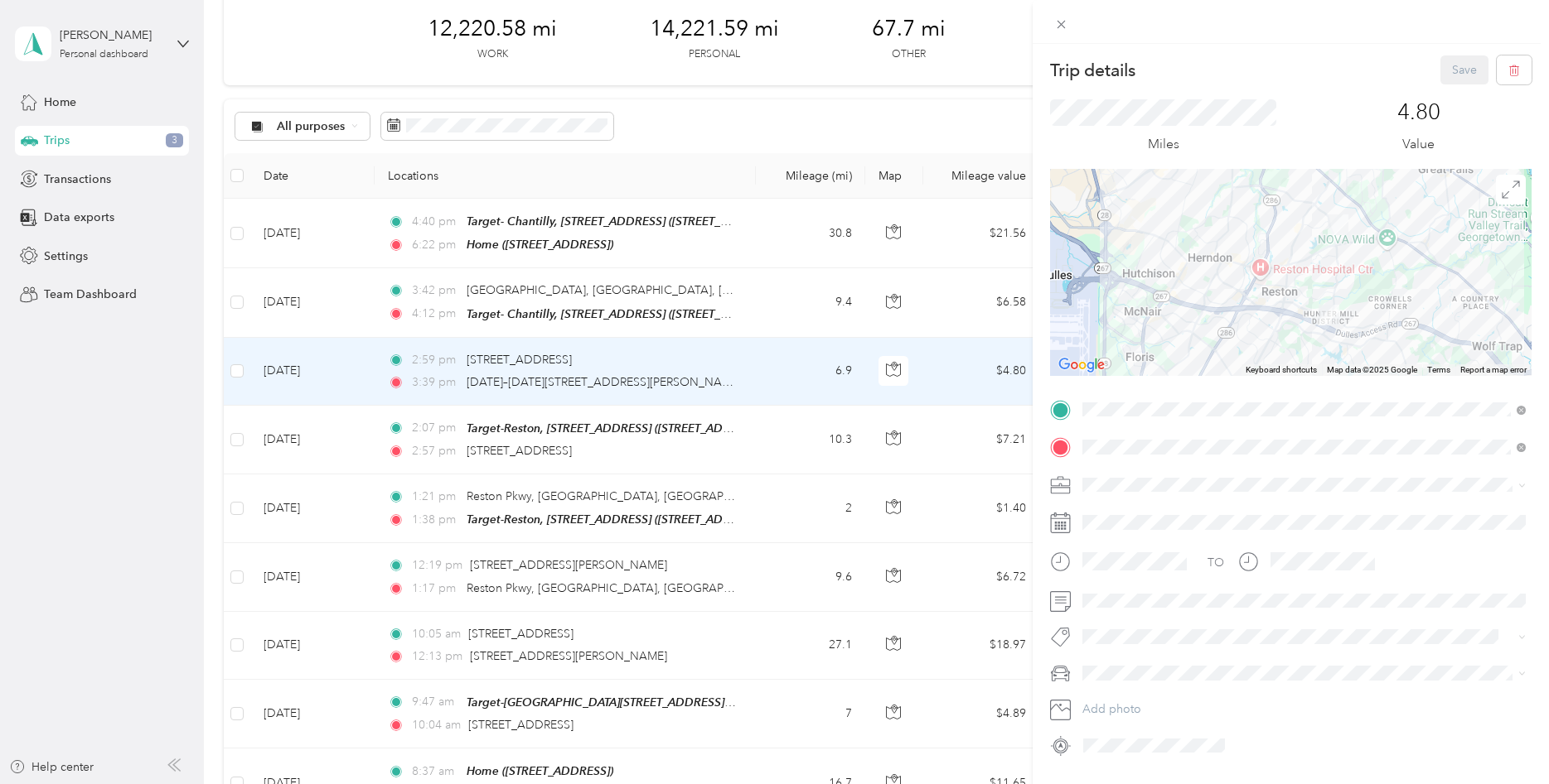
click at [1126, 461] on div "TO Add photo" at bounding box center [1291, 577] width 481 height 363
click at [1120, 569] on div "Shipt" at bounding box center [1303, 567] width 431 height 18
click at [1463, 65] on button "Save" at bounding box center [1463, 70] width 48 height 29
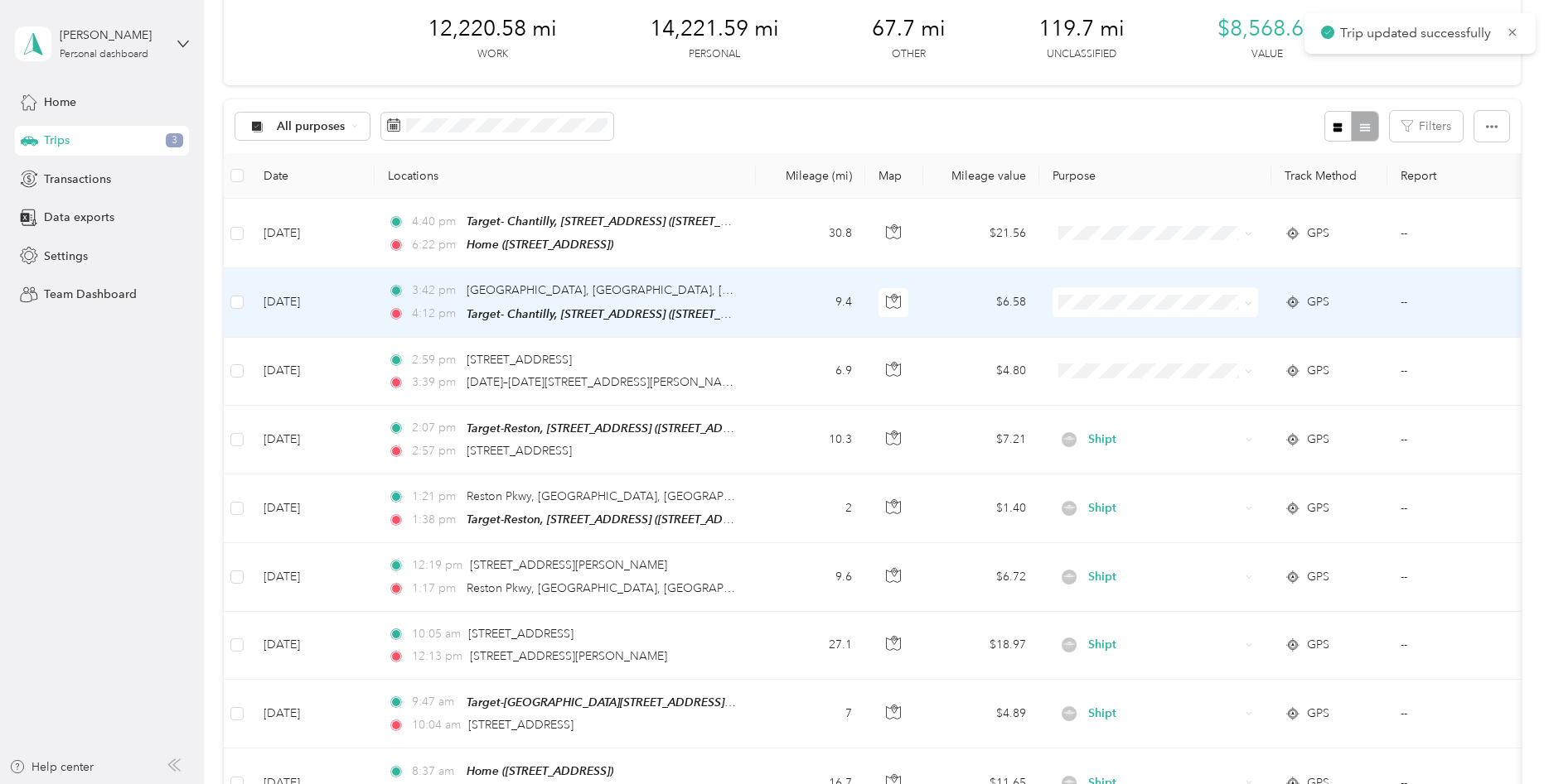
click at [784, 307] on td "9.4" at bounding box center [810, 302] width 109 height 69
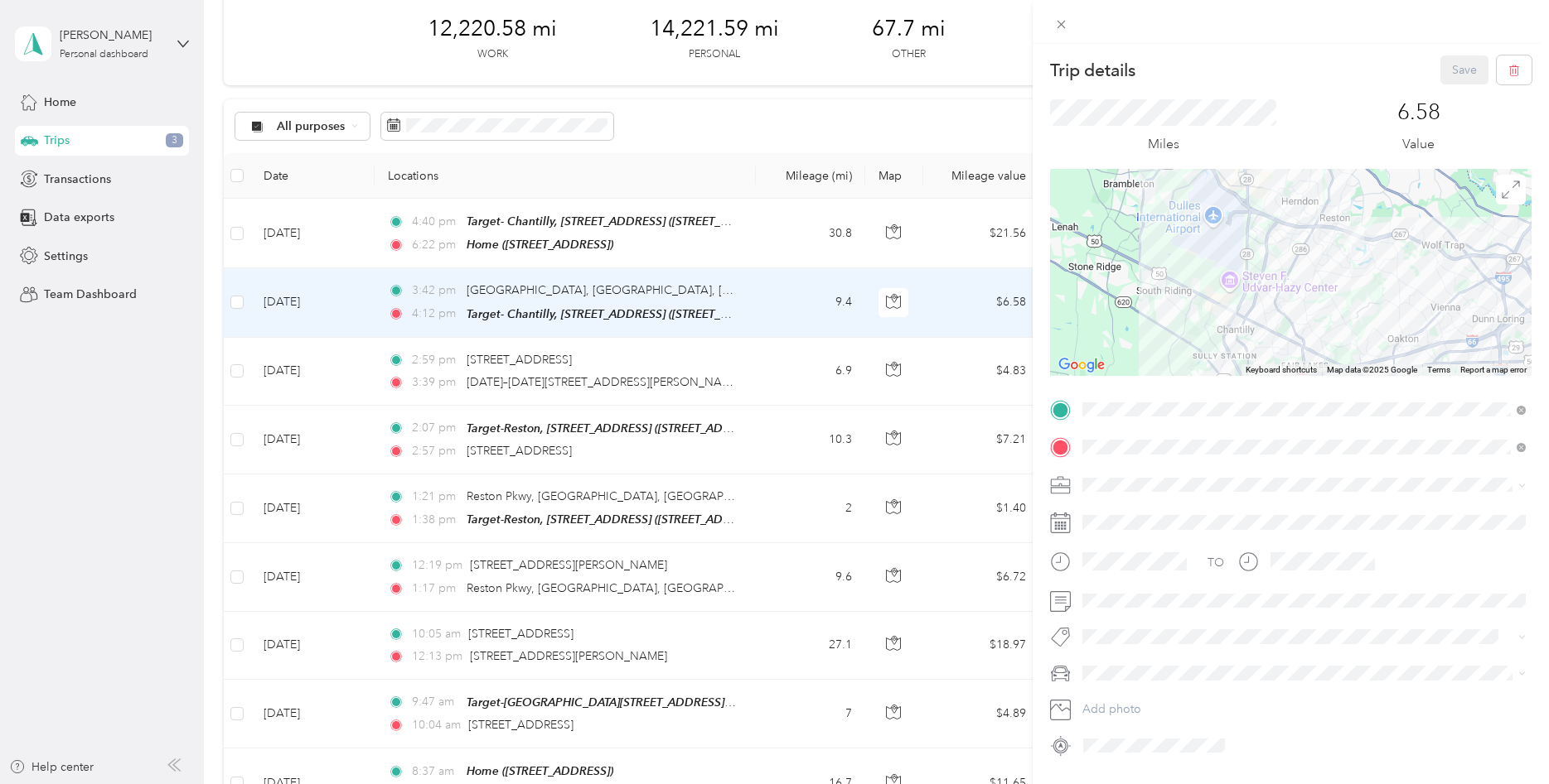
click at [1122, 572] on li "Shipt" at bounding box center [1304, 571] width 455 height 29
click at [1468, 67] on button "Save" at bounding box center [1463, 70] width 48 height 29
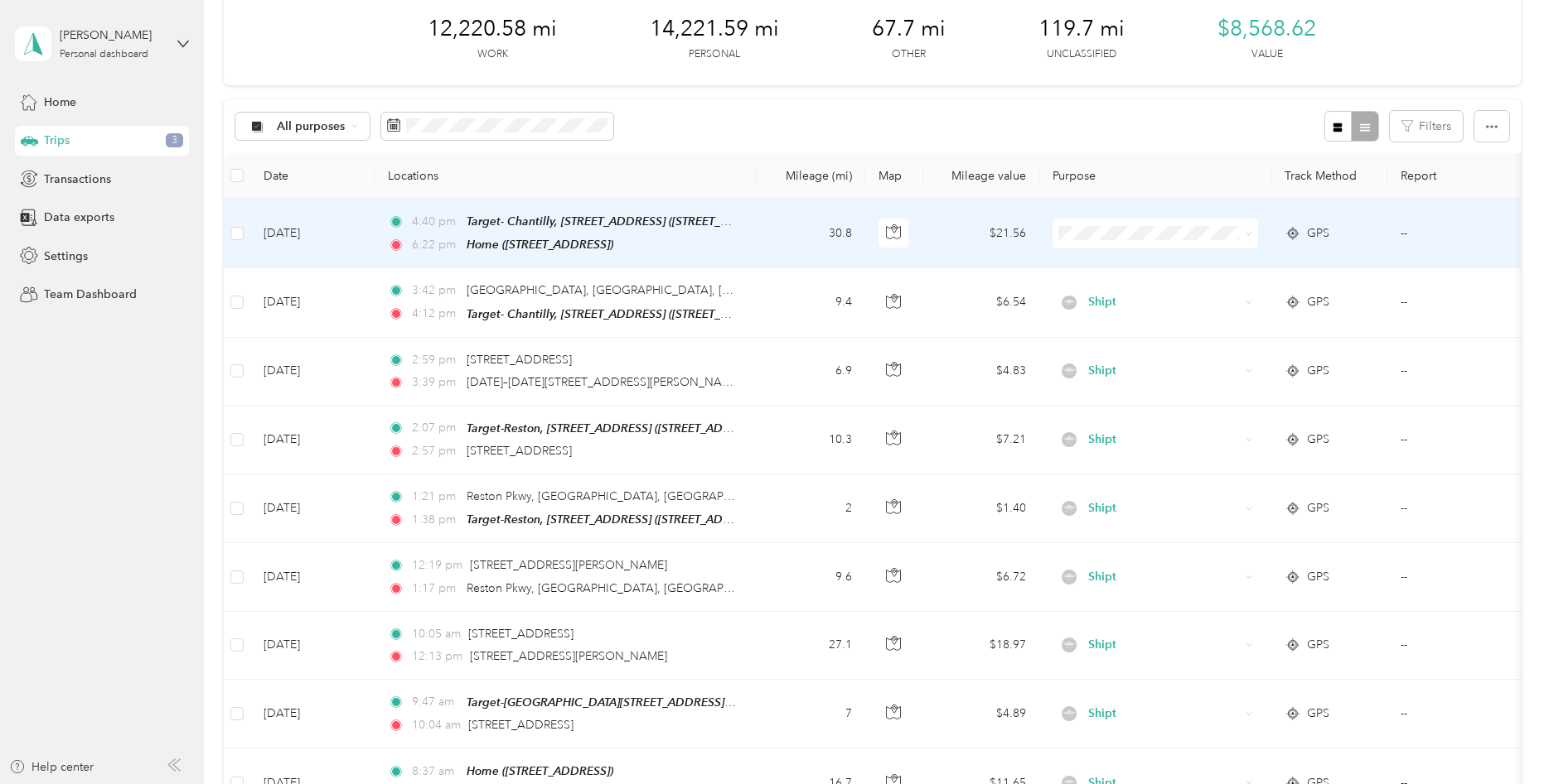
click at [783, 233] on td "30.8" at bounding box center [810, 234] width 109 height 70
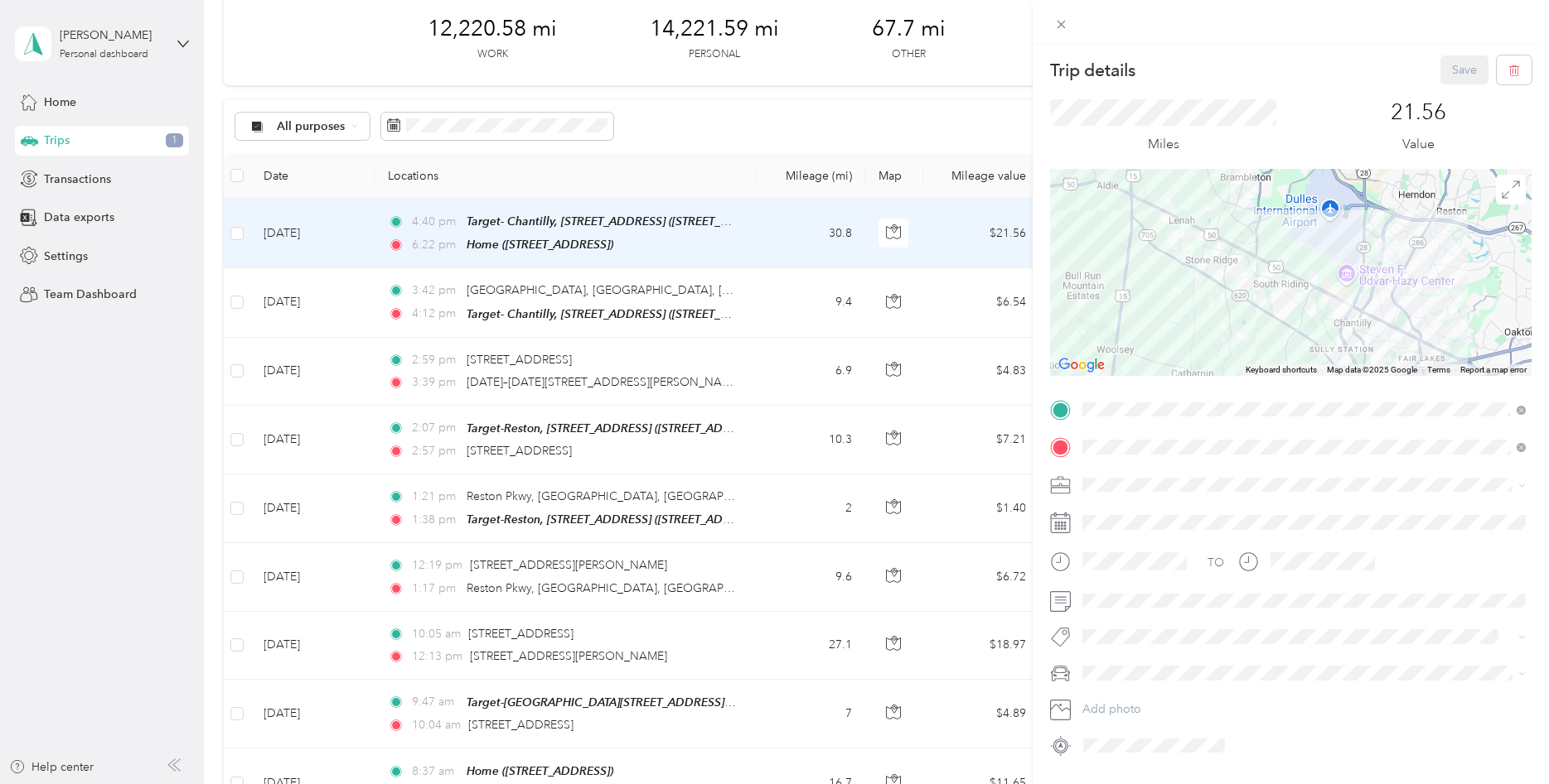
click at [1126, 570] on div "Shipt" at bounding box center [1303, 563] width 431 height 18
click at [1461, 72] on button "Save" at bounding box center [1463, 70] width 48 height 29
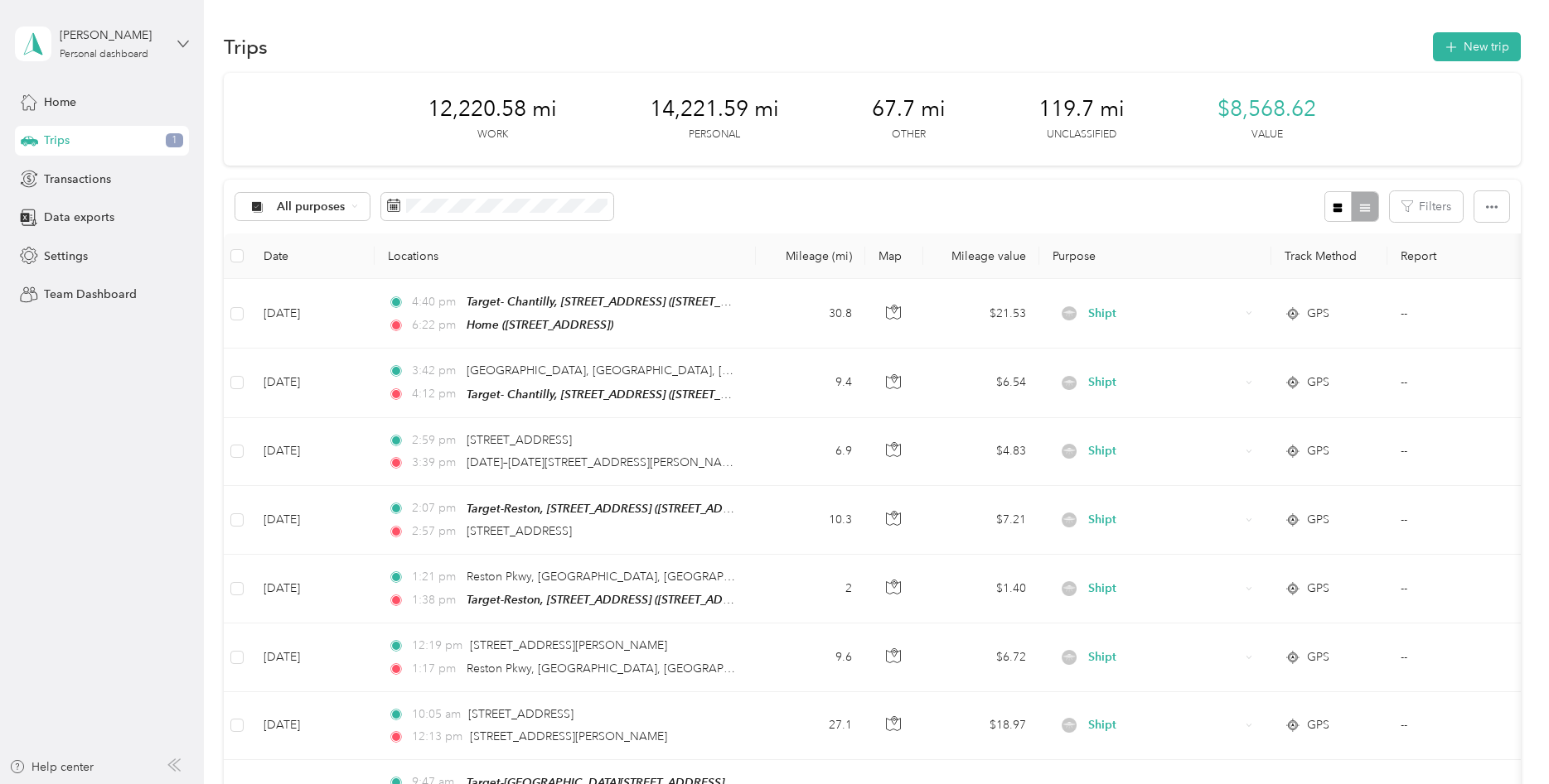
click at [183, 46] on icon at bounding box center [183, 44] width 12 height 12
click at [79, 142] on div "You’re signed in as [EMAIL_ADDRESS][DOMAIN_NAME] Log out" at bounding box center [189, 105] width 349 height 93
click at [182, 45] on icon at bounding box center [183, 44] width 10 height 6
click at [96, 140] on div "Log out" at bounding box center [190, 136] width 326 height 29
